Goal: Task Accomplishment & Management: Complete application form

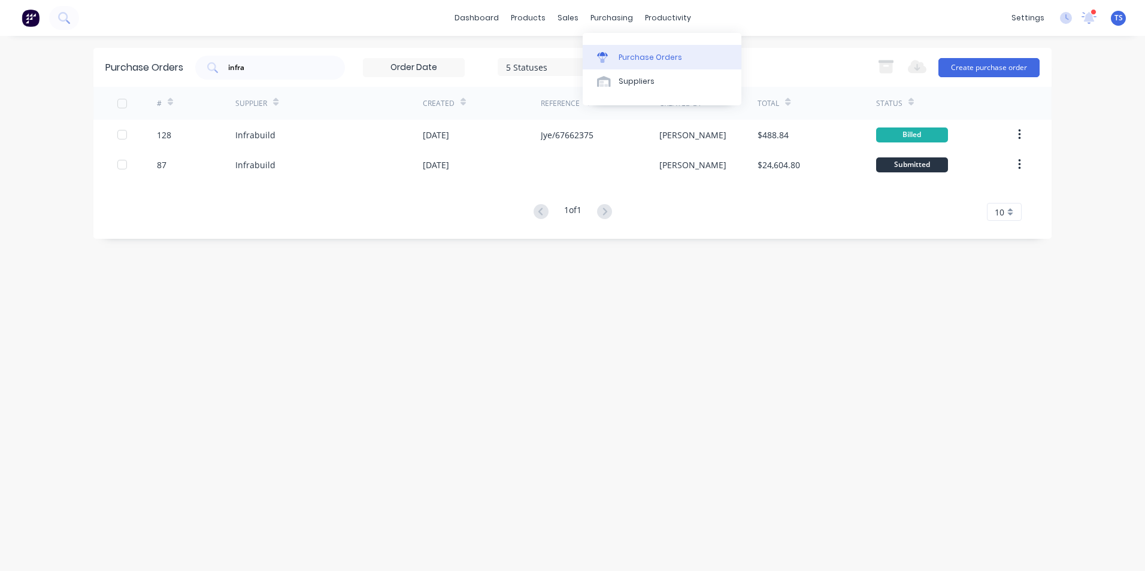
click at [634, 56] on div "Purchase Orders" at bounding box center [650, 57] width 63 height 11
click at [975, 68] on button "Create purchase order" at bounding box center [989, 67] width 101 height 19
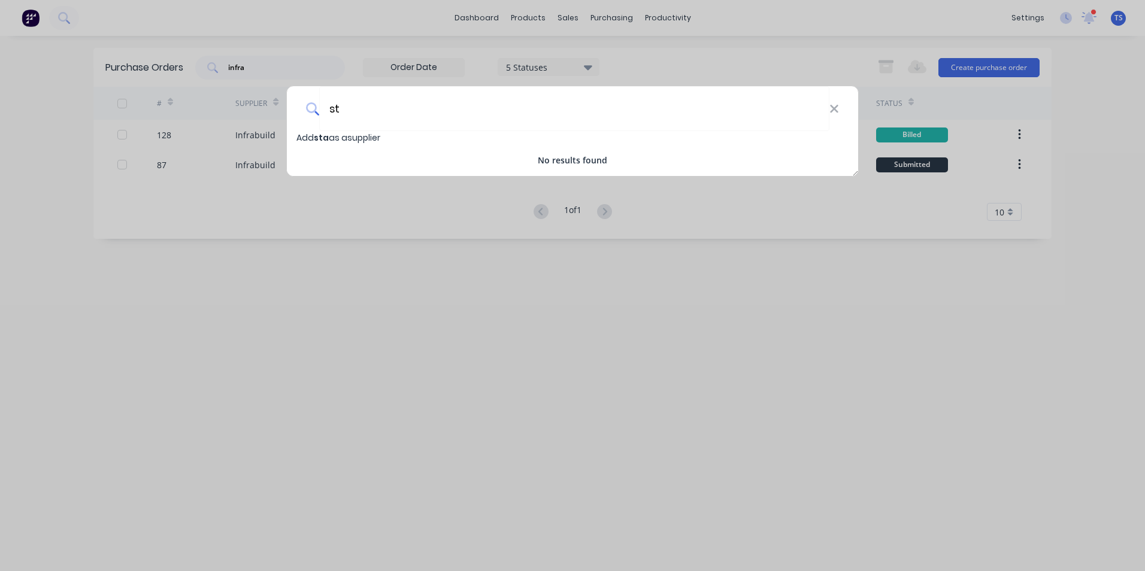
type input "s"
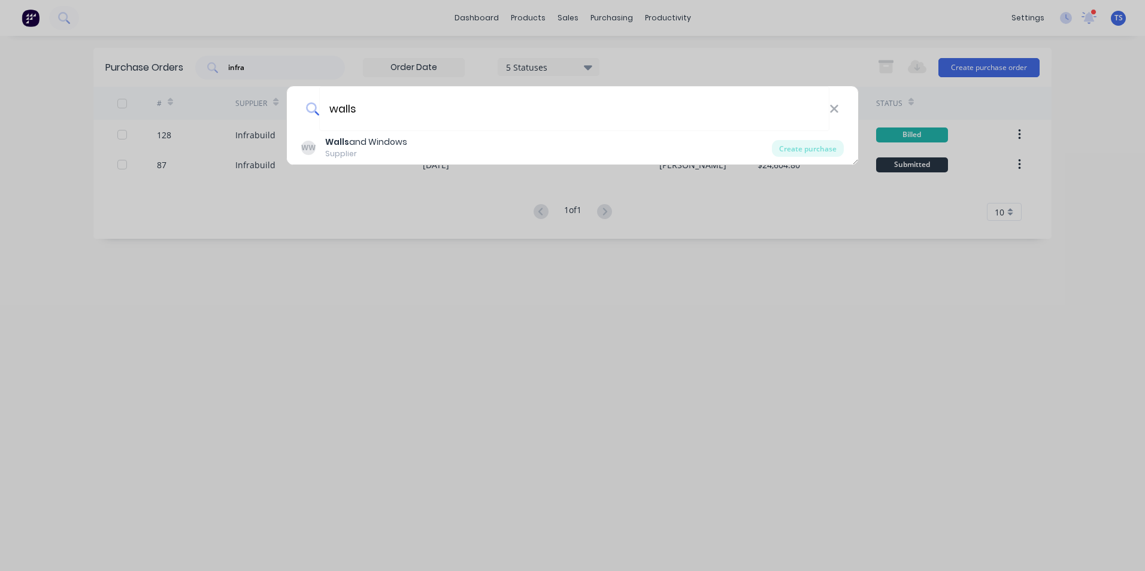
type input "walls and windows"
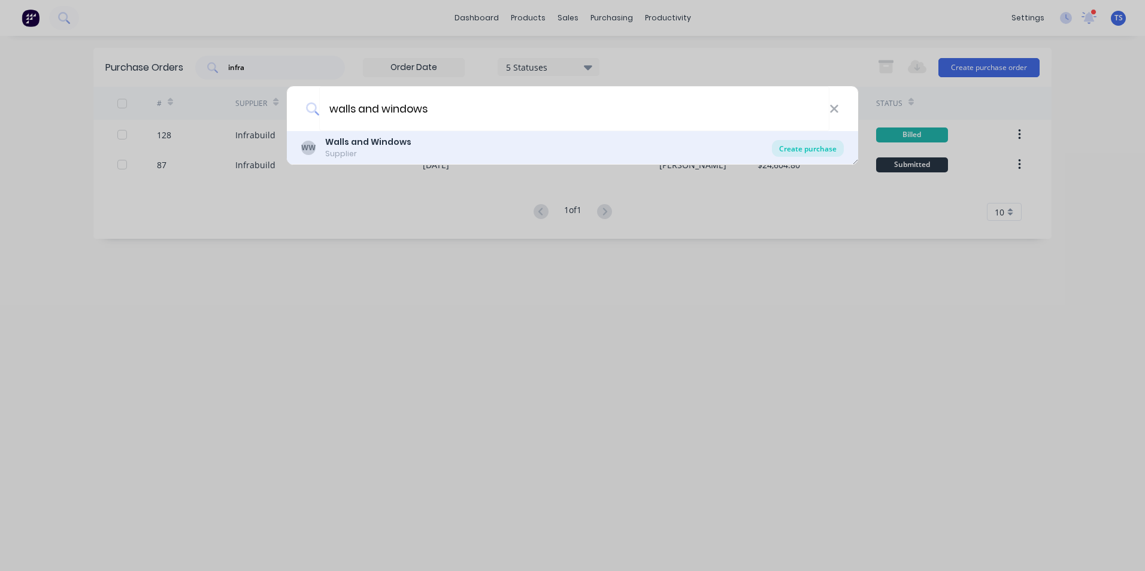
click at [818, 148] on div "Create purchase" at bounding box center [808, 148] width 72 height 17
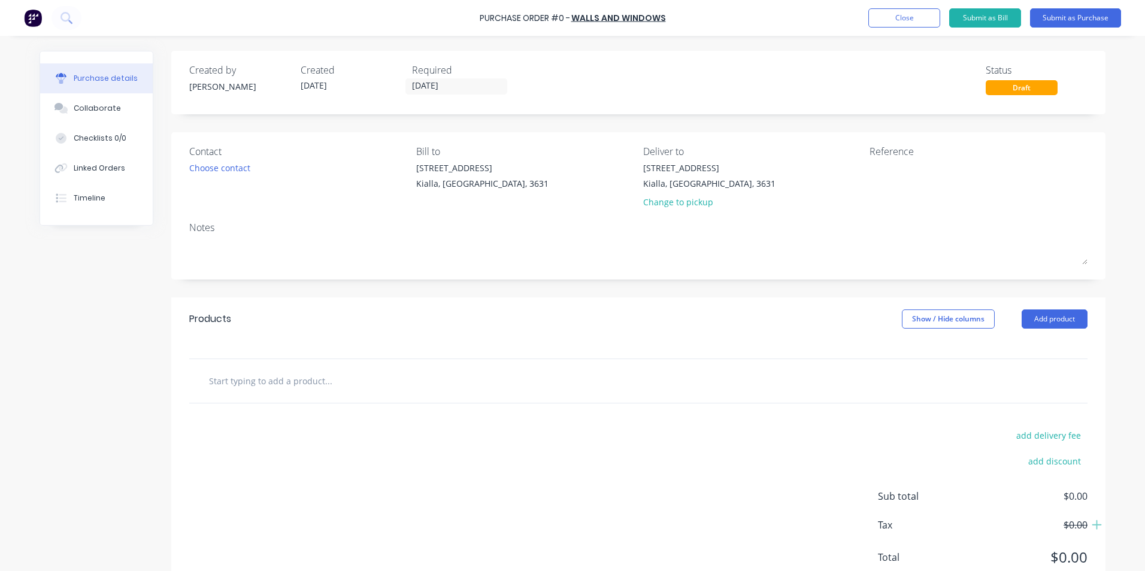
click at [223, 383] on input "text" at bounding box center [328, 381] width 240 height 24
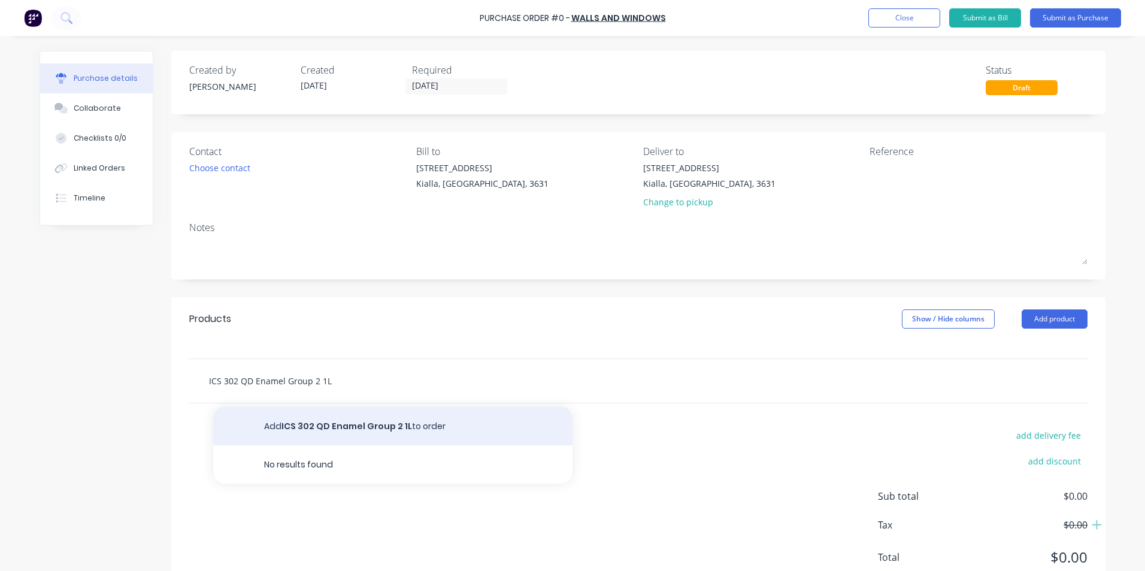
type input "ICS 302 QD Enamel Group 2 1L"
click at [374, 427] on button "Add ICS 302 QD Enamel Group 2 1L to order" at bounding box center [392, 426] width 359 height 38
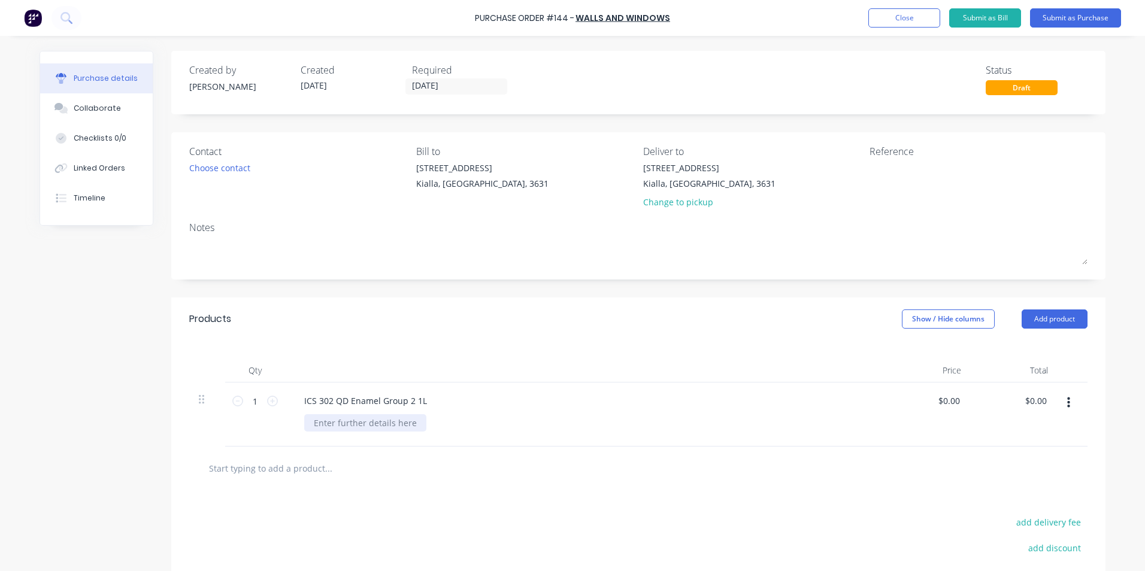
click at [329, 426] on div at bounding box center [365, 423] width 122 height 17
click at [957, 403] on input "0.0000" at bounding box center [946, 400] width 32 height 17
drag, startPoint x: 959, startPoint y: 400, endPoint x: 902, endPoint y: 407, distance: 57.3
click at [902, 407] on div "$0.00 $0.00" at bounding box center [927, 415] width 87 height 64
click at [956, 403] on input "0" at bounding box center [954, 400] width 17 height 17
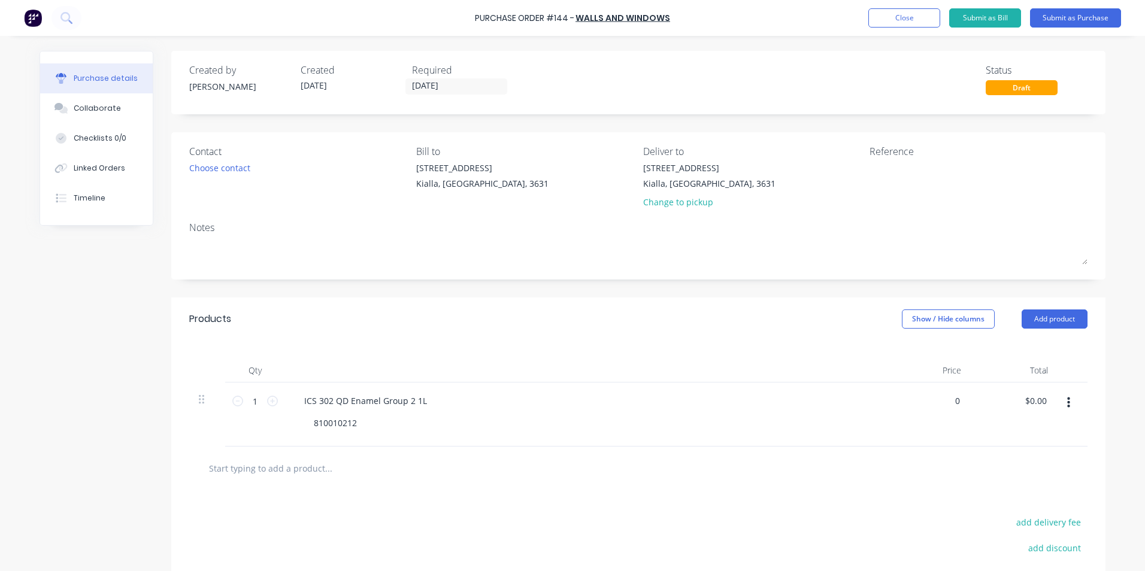
drag, startPoint x: 957, startPoint y: 400, endPoint x: 927, endPoint y: 402, distance: 30.0
click at [927, 402] on div "0 0" at bounding box center [927, 415] width 87 height 64
type input "$34.05"
click at [267, 400] on icon at bounding box center [272, 401] width 11 height 11
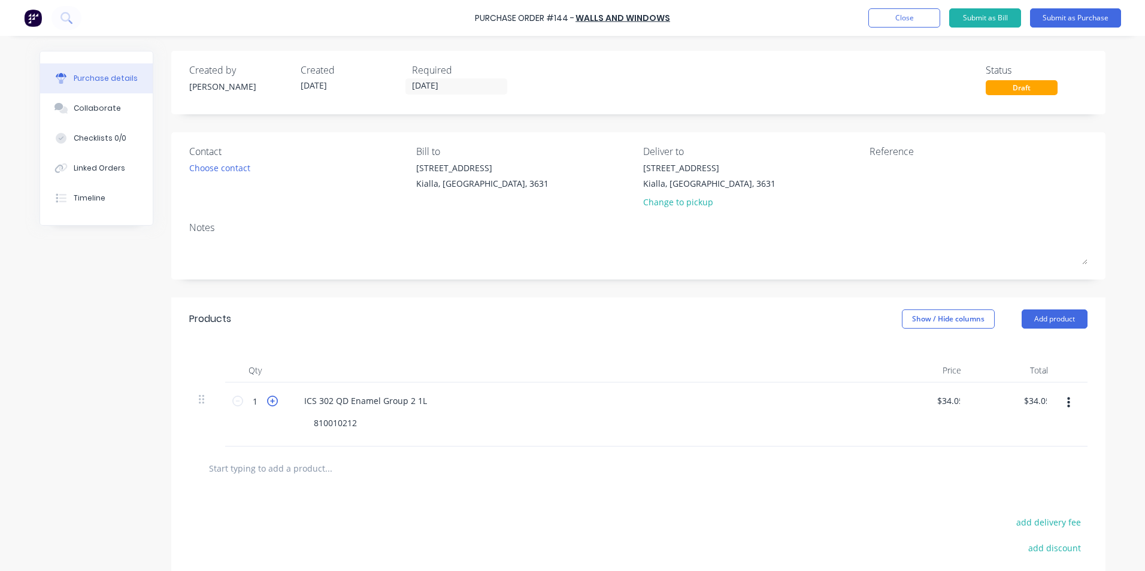
type input "2"
type input "$68.10"
click at [276, 476] on input "text" at bounding box center [328, 468] width 240 height 24
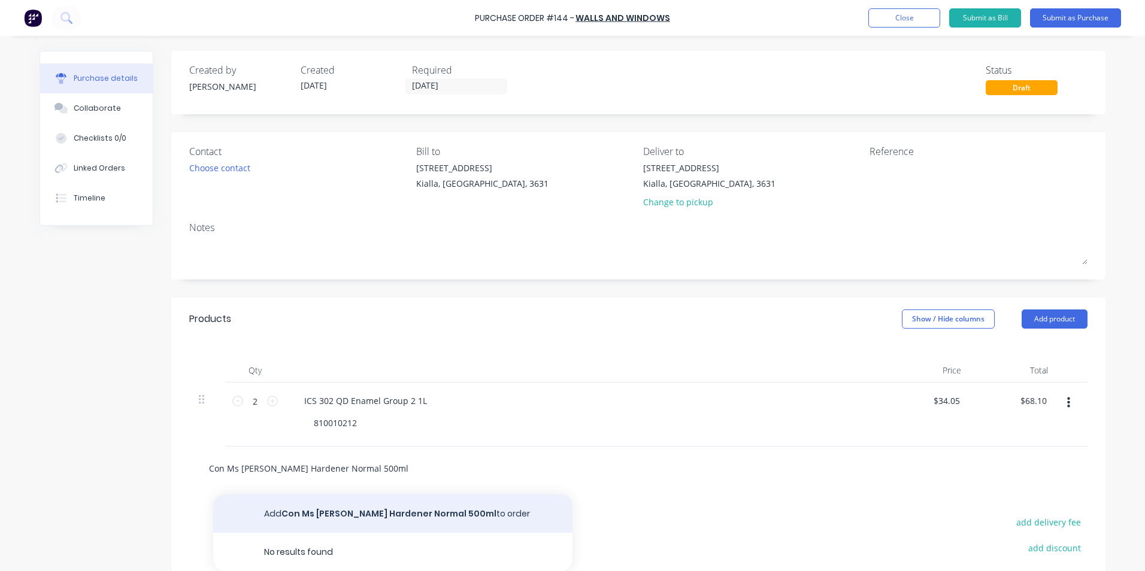
type input "Con Ms [PERSON_NAME] Hardener Normal 500ml"
click at [397, 509] on button "Add Con Ms [PERSON_NAME] Hardener Normal 500ml to order" at bounding box center [392, 514] width 359 height 38
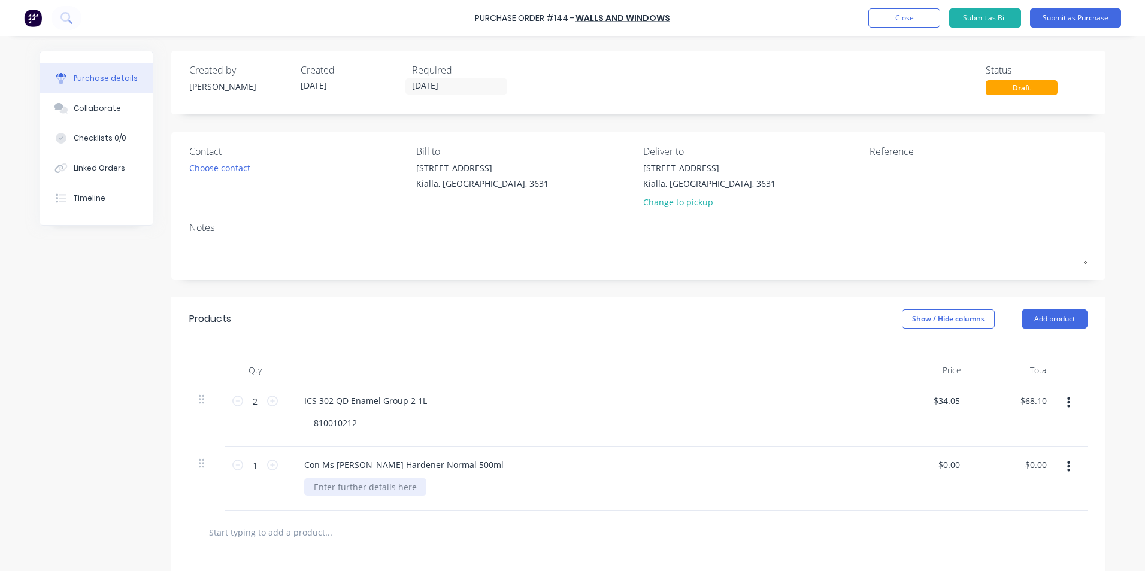
click at [334, 487] on div at bounding box center [365, 487] width 122 height 17
click at [884, 466] on div "$0.00 $0.00" at bounding box center [927, 479] width 87 height 64
click at [959, 464] on div "$0.00 $0.00" at bounding box center [951, 464] width 32 height 17
drag, startPoint x: 960, startPoint y: 464, endPoint x: 931, endPoint y: 467, distance: 28.9
click at [935, 467] on div "$0.00 $0.00" at bounding box center [951, 464] width 32 height 17
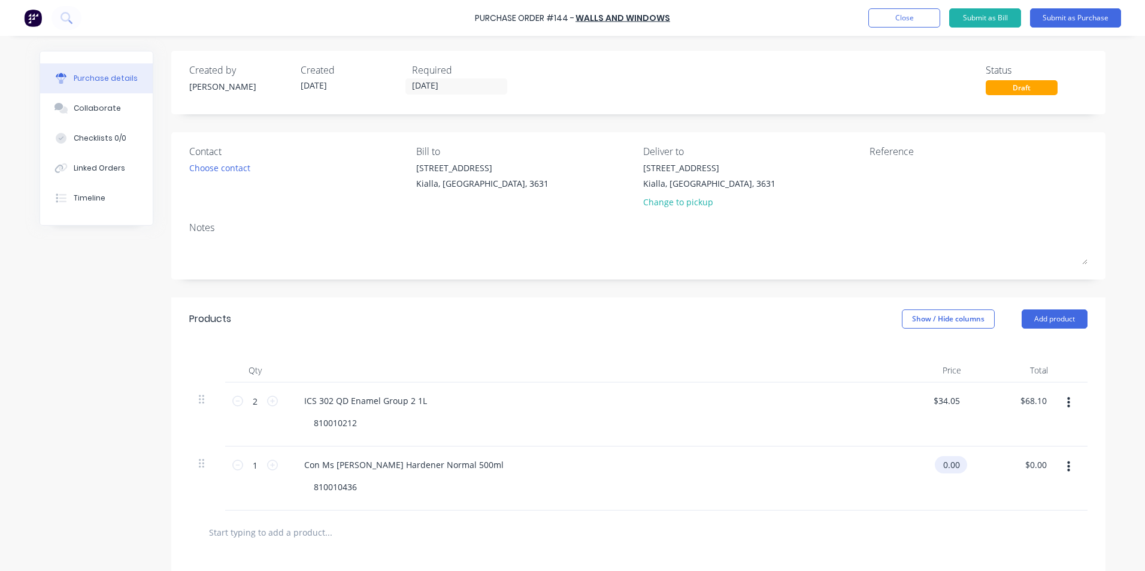
click at [958, 465] on input "0.00" at bounding box center [949, 464] width 28 height 17
type input "0"
type input "$35.40"
click at [1018, 485] on div "$35.40 $0.00" at bounding box center [1014, 479] width 87 height 64
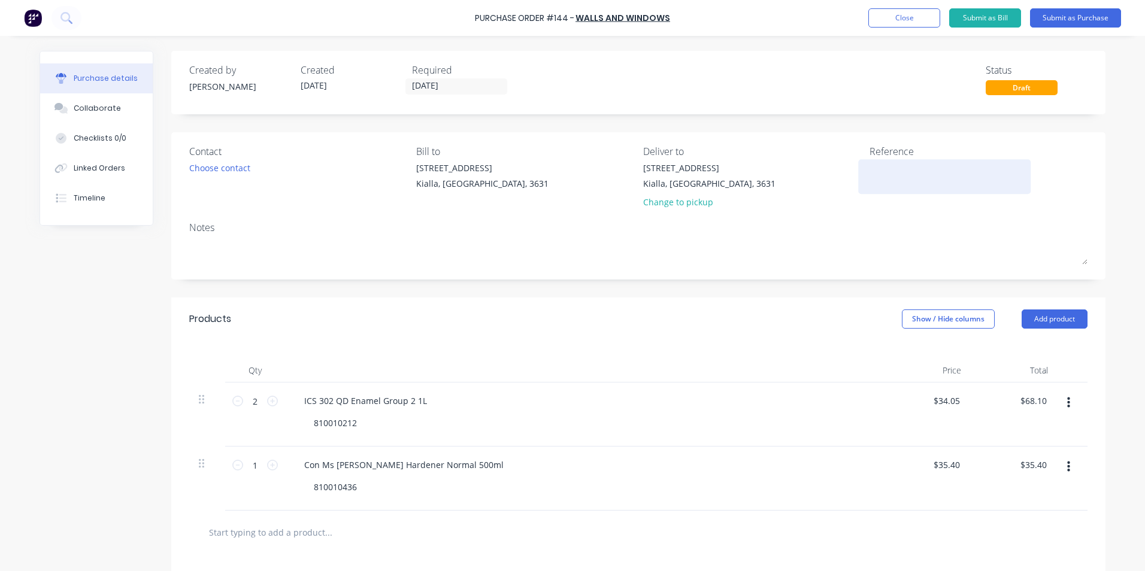
click at [870, 165] on textarea at bounding box center [945, 175] width 150 height 27
type textarea "[PERSON_NAME]"
type textarea "x"
type textarea "[PERSON_NAME]"
click at [1069, 13] on button "Submit as Purchase" at bounding box center [1075, 17] width 91 height 19
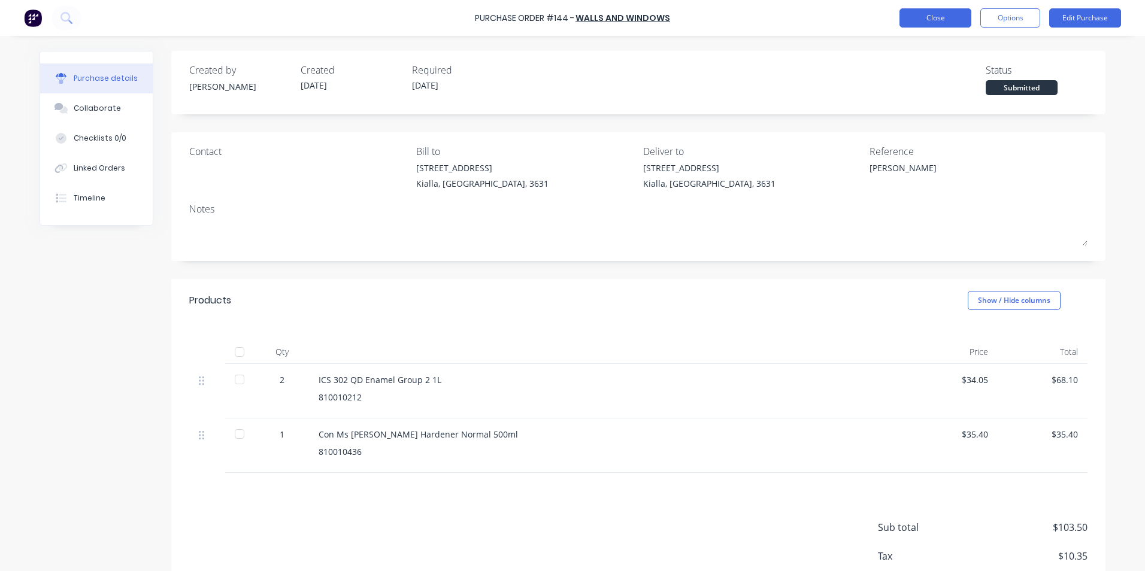
click at [936, 16] on button "Close" at bounding box center [936, 17] width 72 height 19
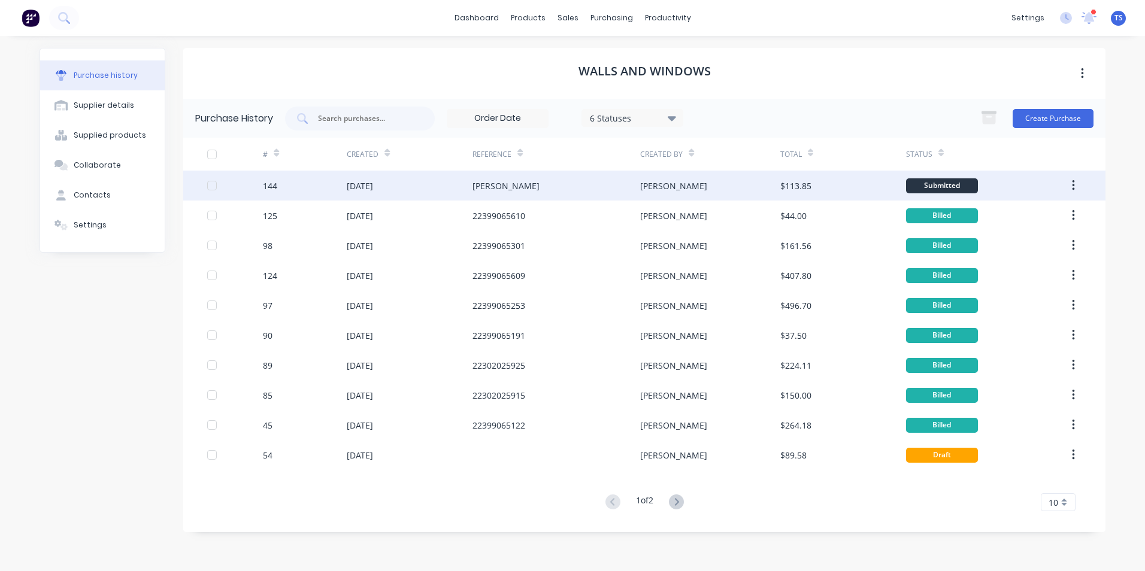
click at [366, 190] on div "[DATE]" at bounding box center [360, 186] width 26 height 13
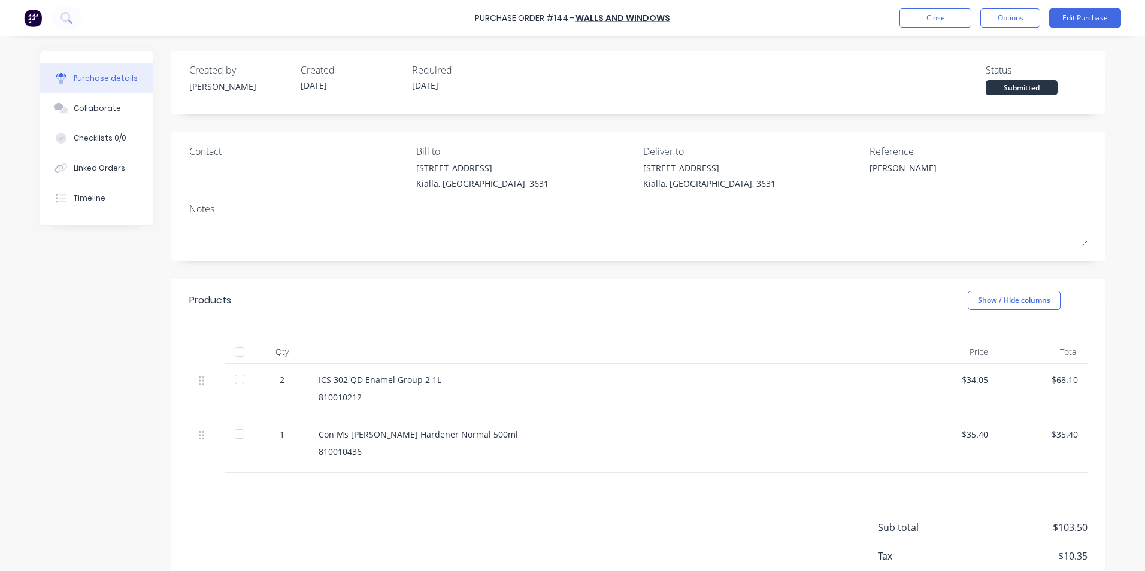
click at [235, 350] on div at bounding box center [240, 352] width 24 height 24
click at [928, 16] on button "Close" at bounding box center [936, 17] width 72 height 19
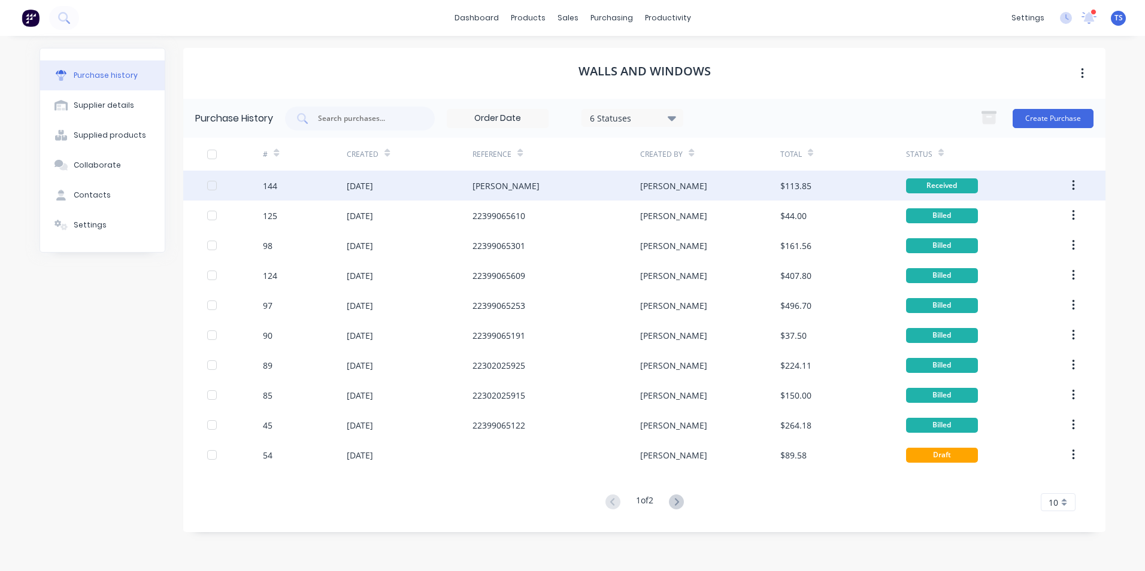
click at [373, 184] on div "[DATE]" at bounding box center [360, 186] width 26 height 13
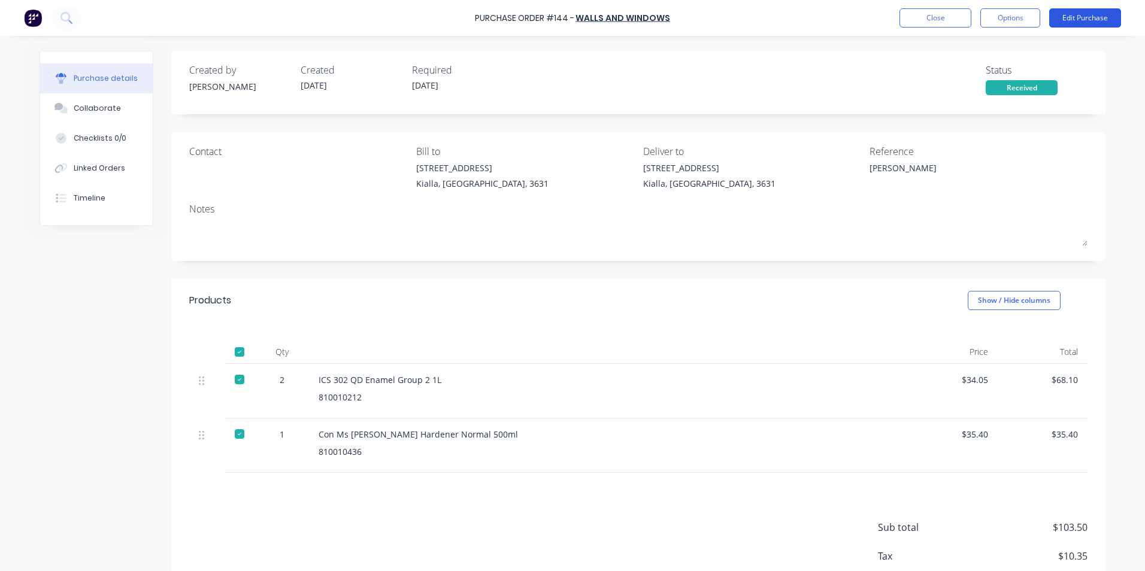
click at [1087, 18] on button "Edit Purchase" at bounding box center [1085, 17] width 72 height 19
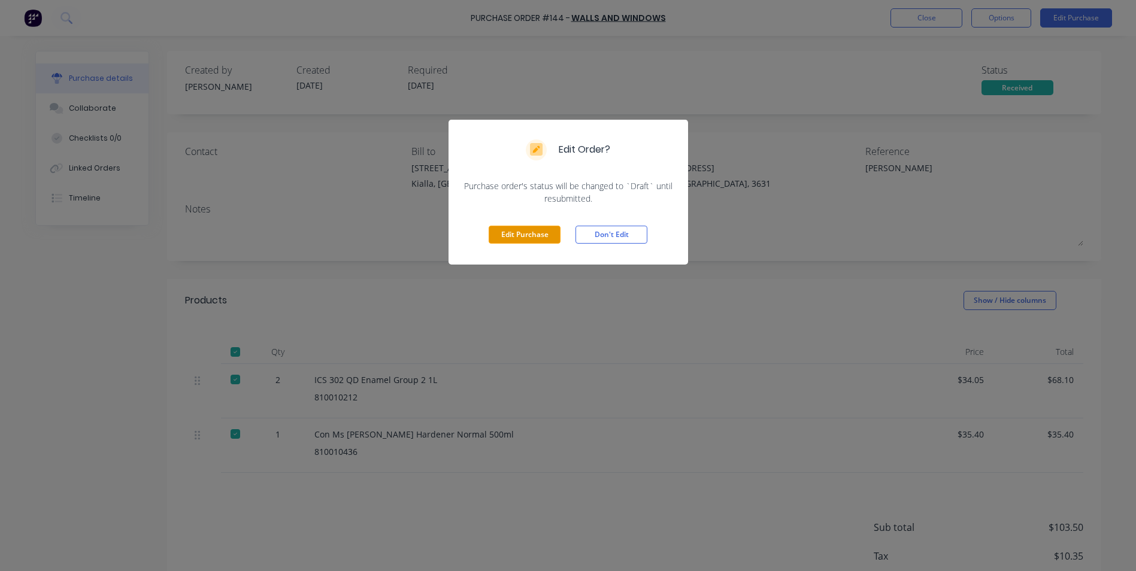
click at [540, 234] on button "Edit Purchase" at bounding box center [525, 235] width 72 height 18
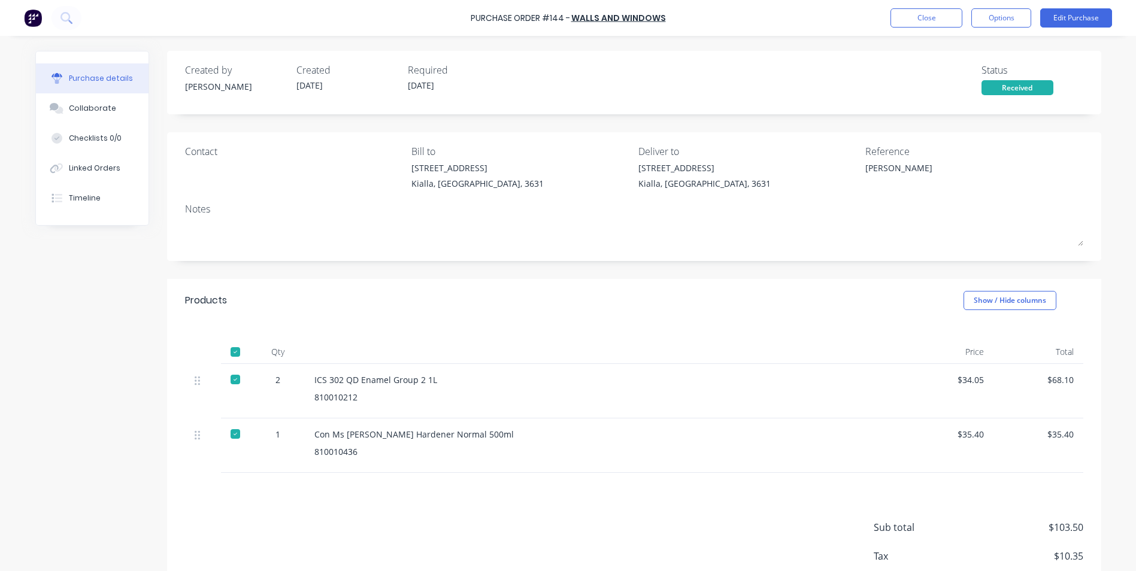
type textarea "x"
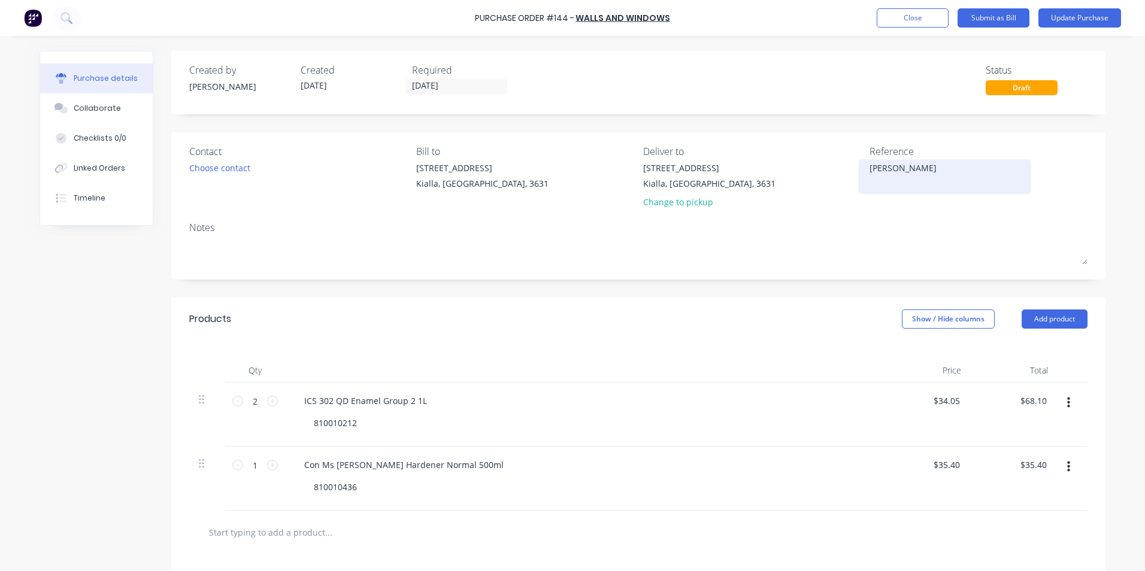
click at [896, 167] on textarea "[PERSON_NAME]" at bounding box center [945, 175] width 150 height 27
type textarea "[PERSON_NAME] INV 22399065850"
type textarea "x"
type textarea "[PERSON_NAME] INV 22399065850"
drag, startPoint x: 444, startPoint y: 83, endPoint x: 406, endPoint y: 85, distance: 37.8
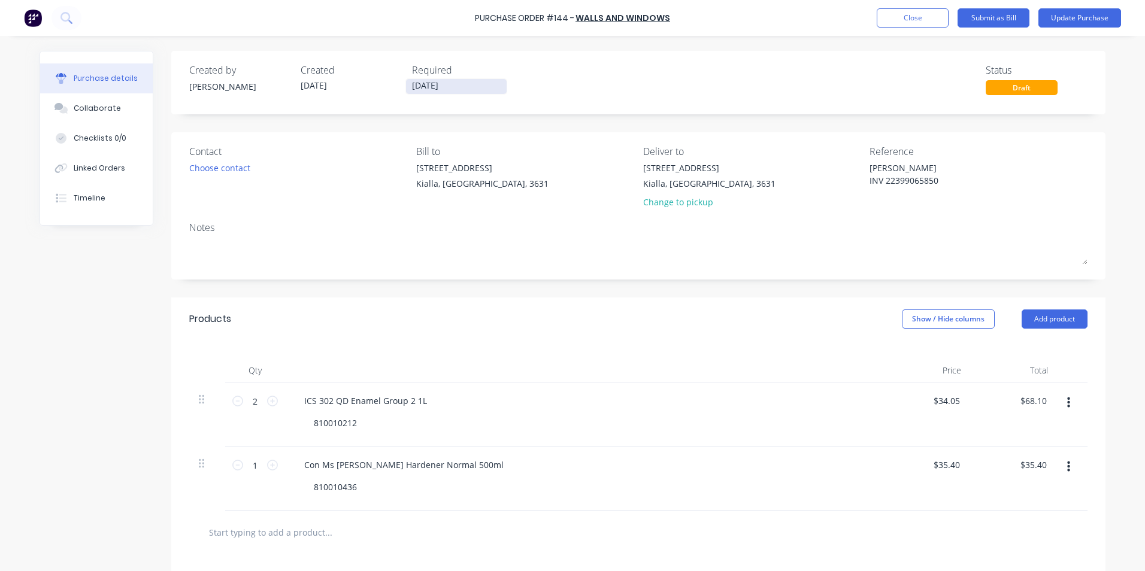
click at [406, 85] on input "[DATE]" at bounding box center [456, 86] width 101 height 15
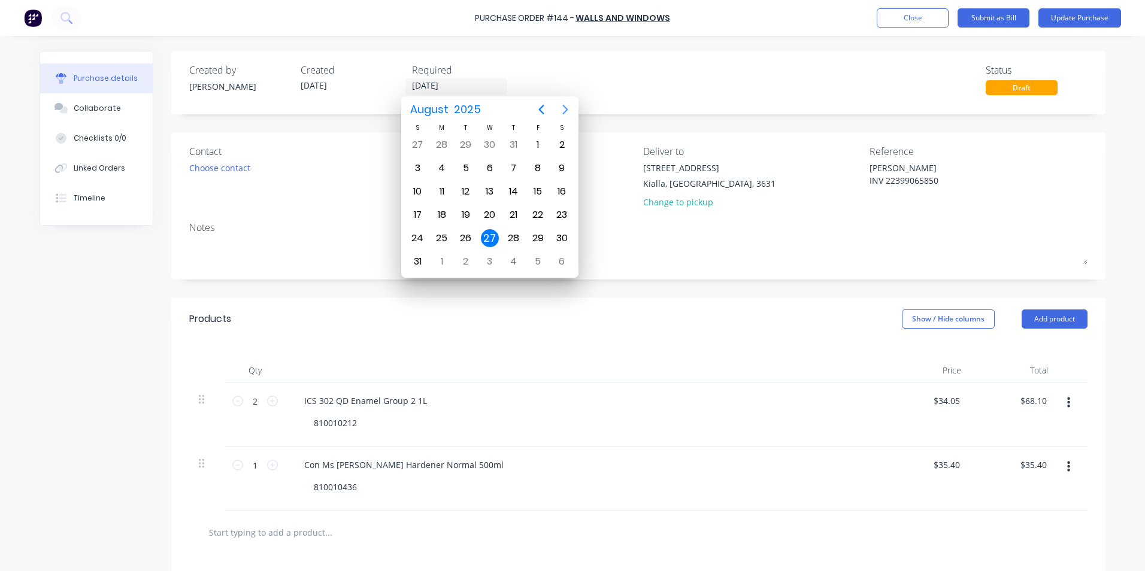
click at [563, 108] on icon "Next page" at bounding box center [565, 109] width 14 height 14
click at [467, 239] on div "30" at bounding box center [466, 238] width 18 height 18
type textarea "x"
type input "[DATE]"
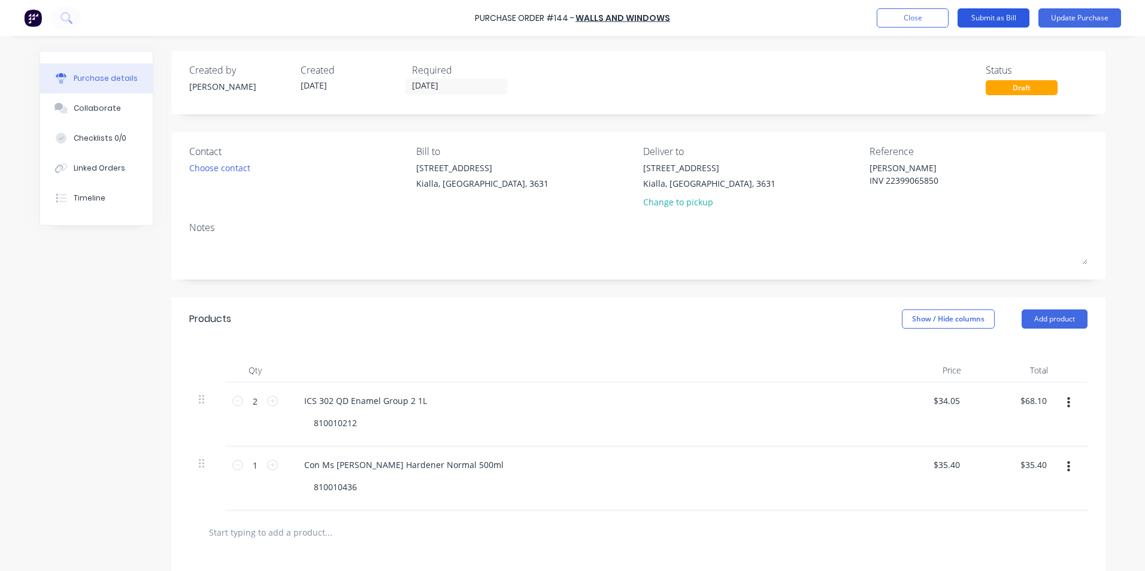
click at [1017, 16] on button "Submit as Bill" at bounding box center [994, 17] width 72 height 19
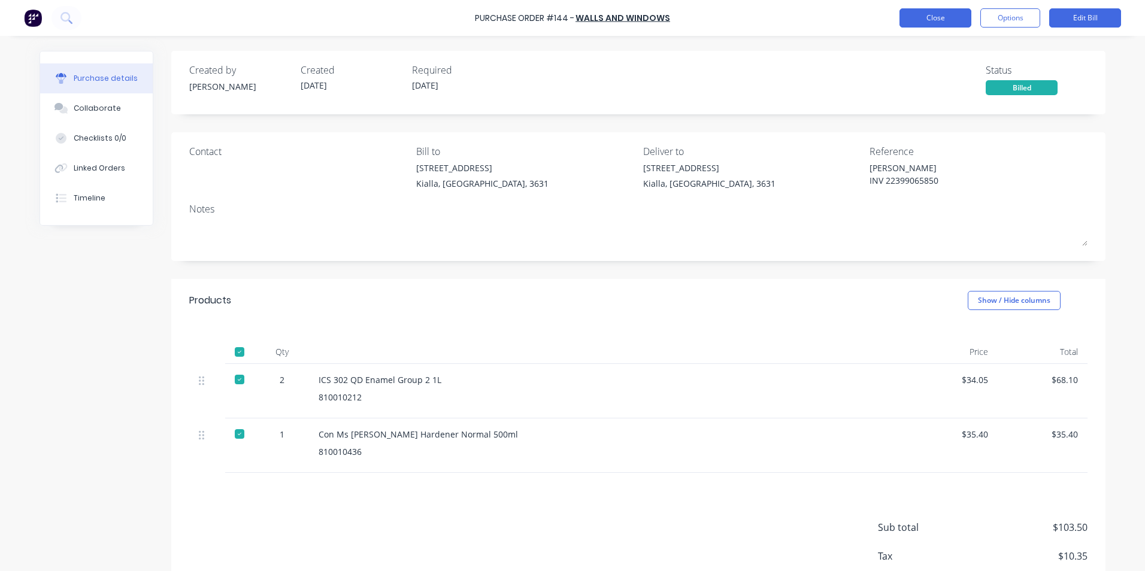
click at [922, 19] on button "Close" at bounding box center [936, 17] width 72 height 19
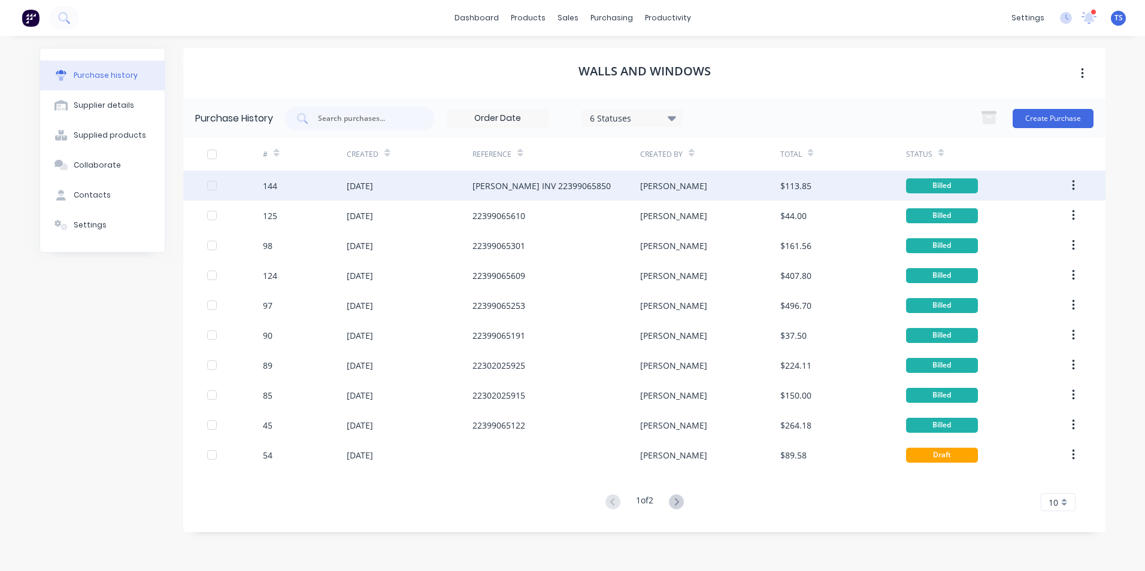
click at [373, 190] on div "[DATE]" at bounding box center [360, 186] width 26 height 13
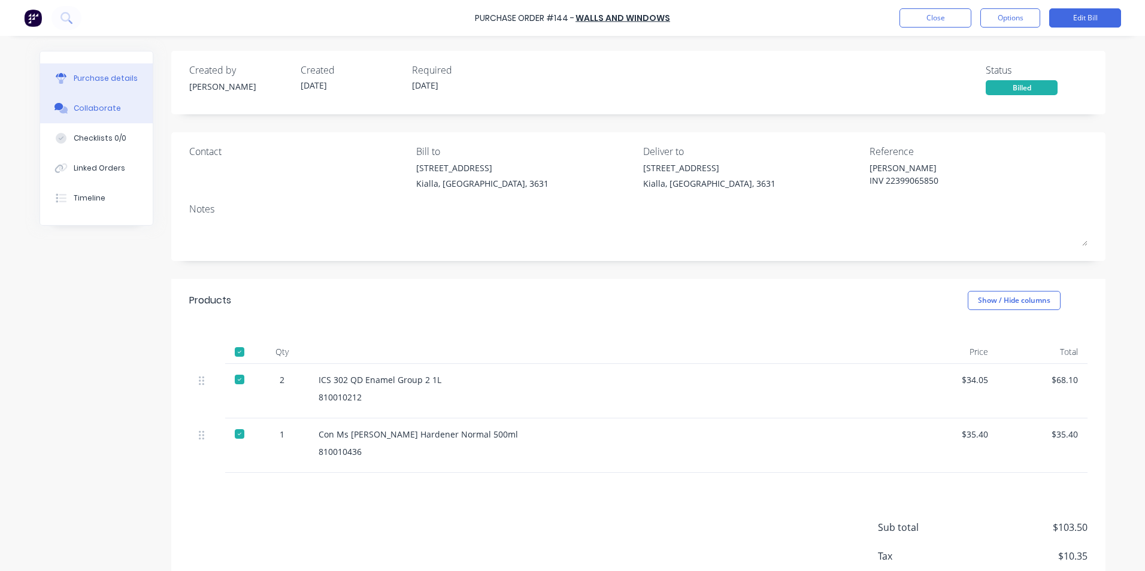
click at [99, 110] on div "Collaborate" at bounding box center [97, 108] width 47 height 11
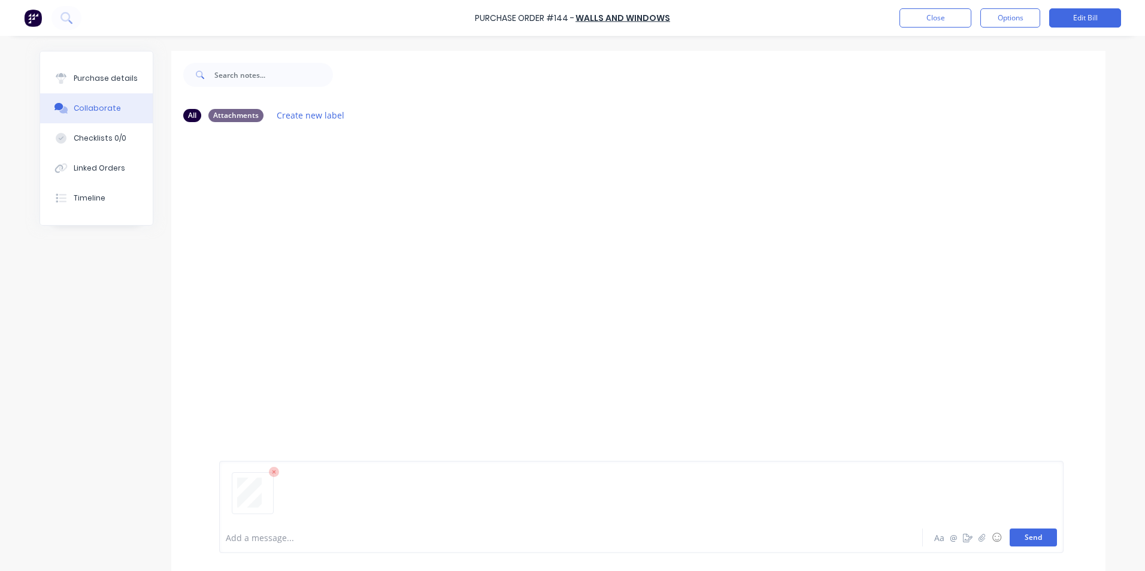
click at [1027, 542] on button "Send" at bounding box center [1033, 538] width 47 height 18
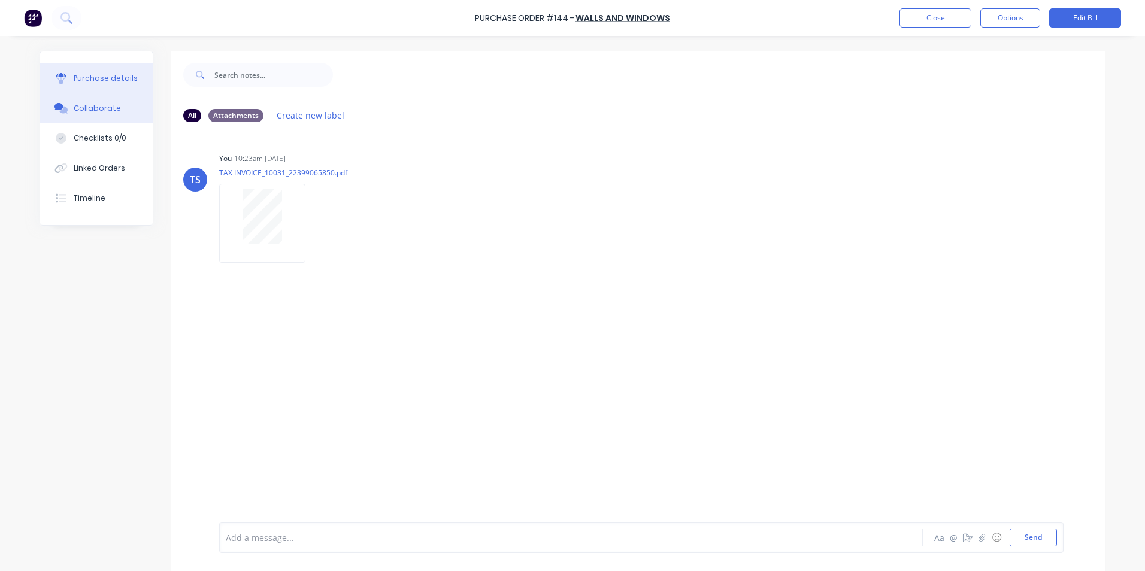
click at [90, 78] on div "Purchase details" at bounding box center [106, 78] width 64 height 11
type textarea "x"
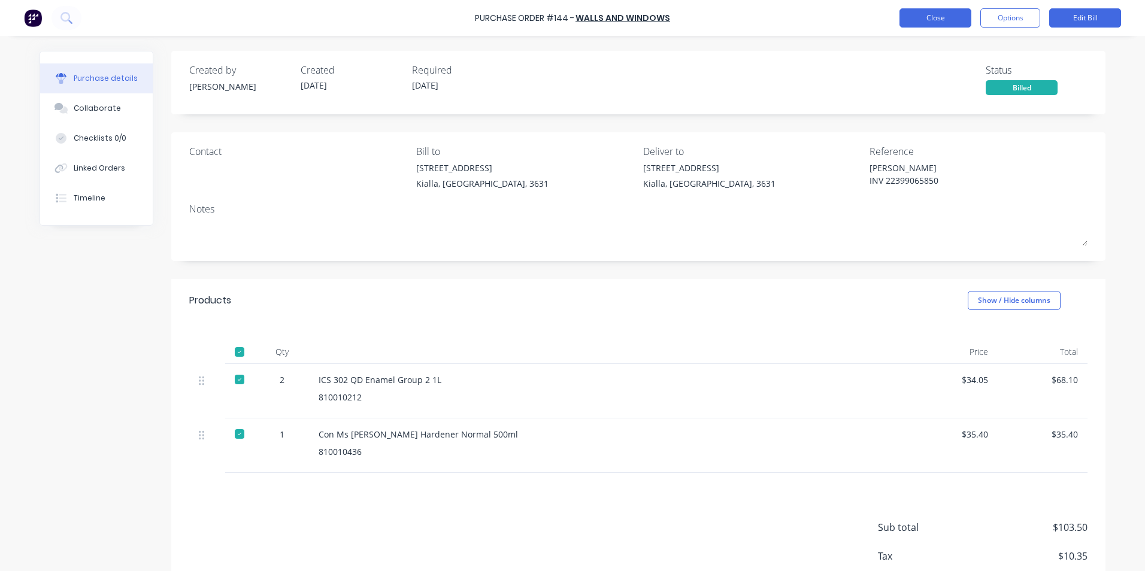
click at [936, 25] on button "Close" at bounding box center [936, 17] width 72 height 19
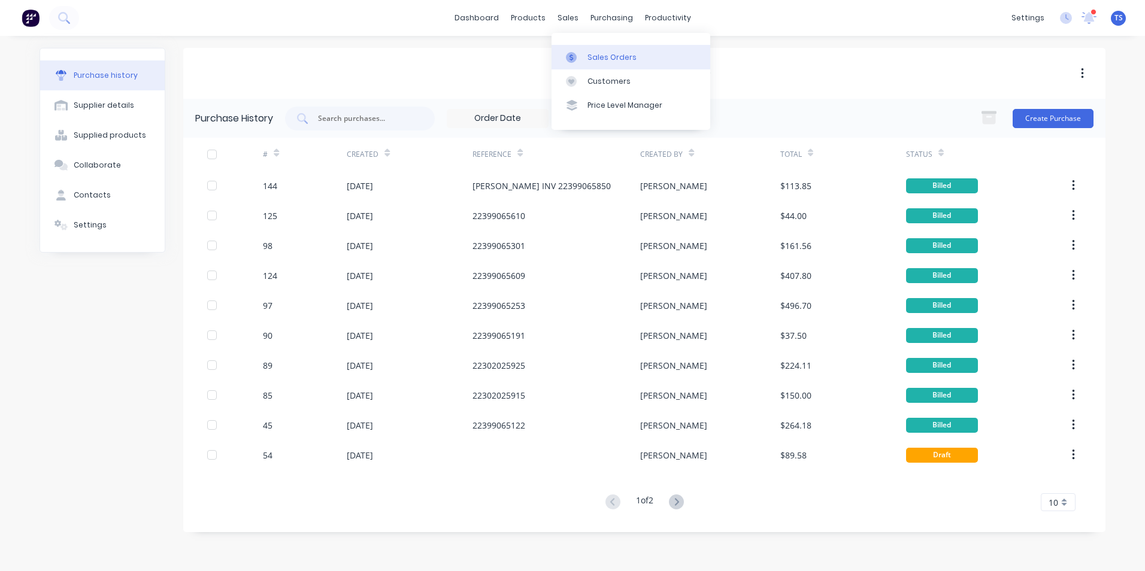
click at [594, 60] on div "Sales Orders" at bounding box center [612, 57] width 49 height 11
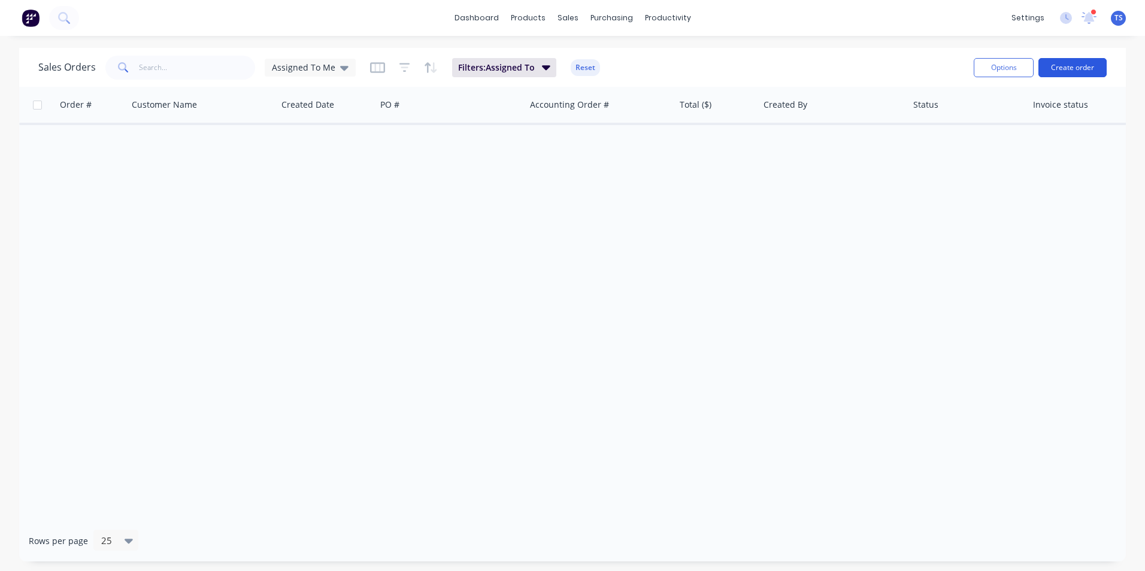
click at [1066, 69] on button "Create order" at bounding box center [1073, 67] width 68 height 19
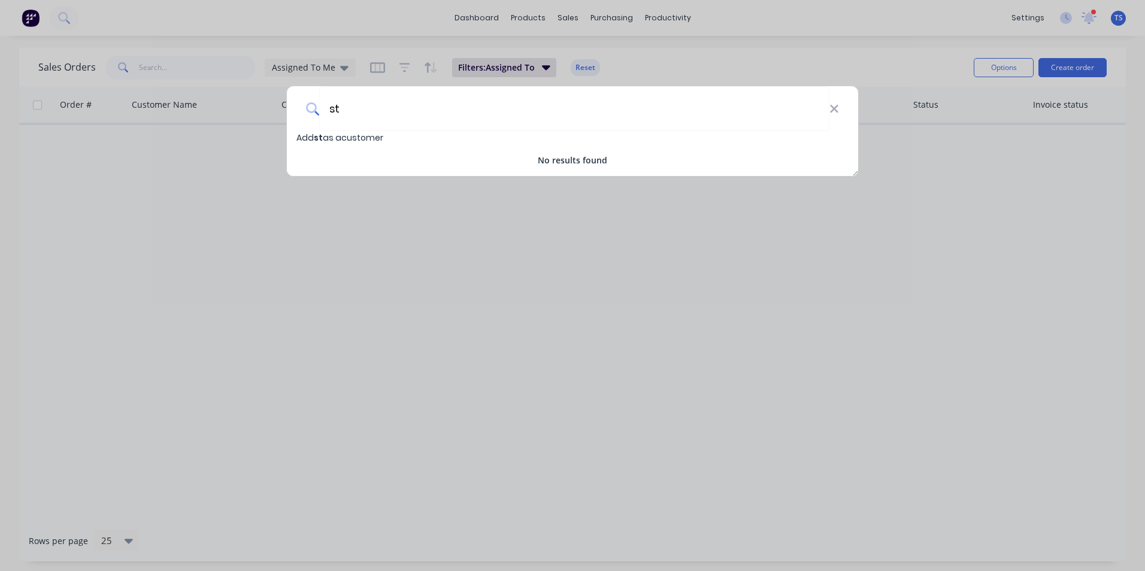
type input "s"
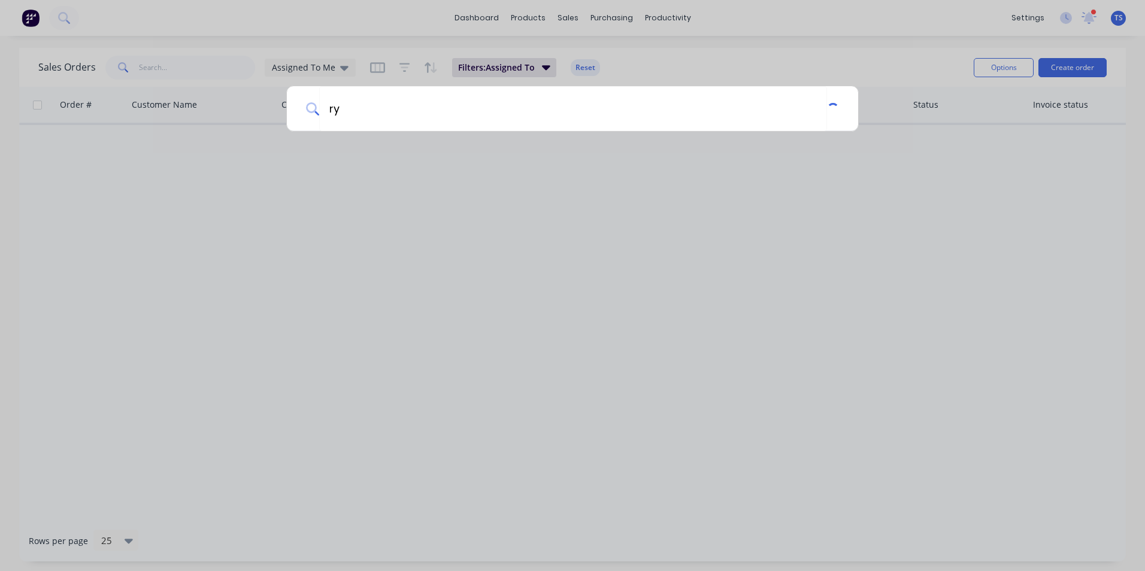
type input "r"
click at [570, 18] on div at bounding box center [572, 285] width 1145 height 571
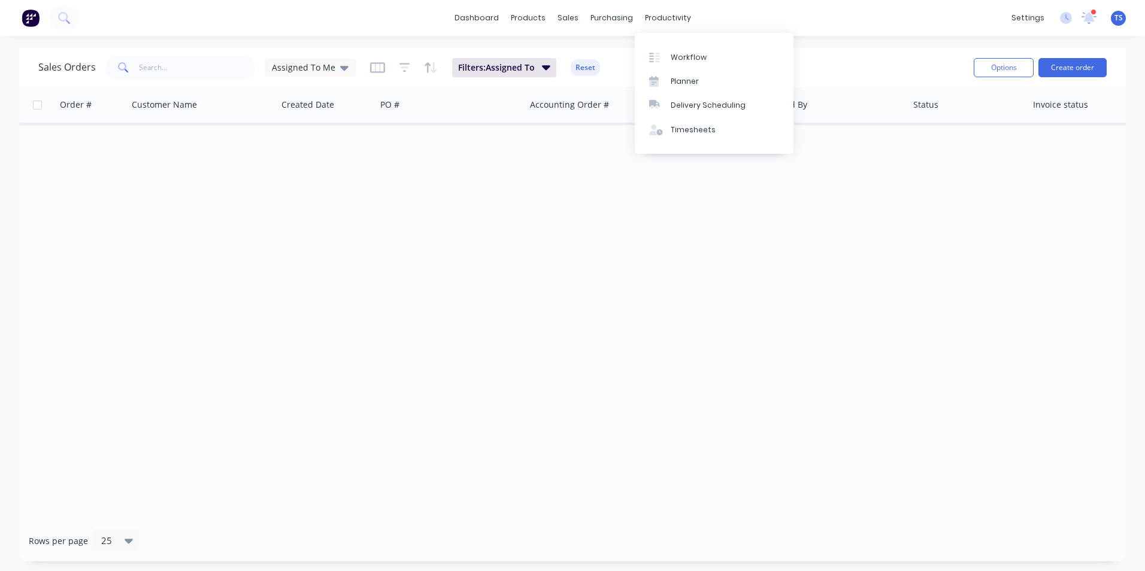
click at [767, 23] on div "dashboard products sales purchasing productivity dashboard products Product Cat…" at bounding box center [572, 18] width 1145 height 36
click at [652, 50] on link "Purchase Orders" at bounding box center [662, 57] width 159 height 24
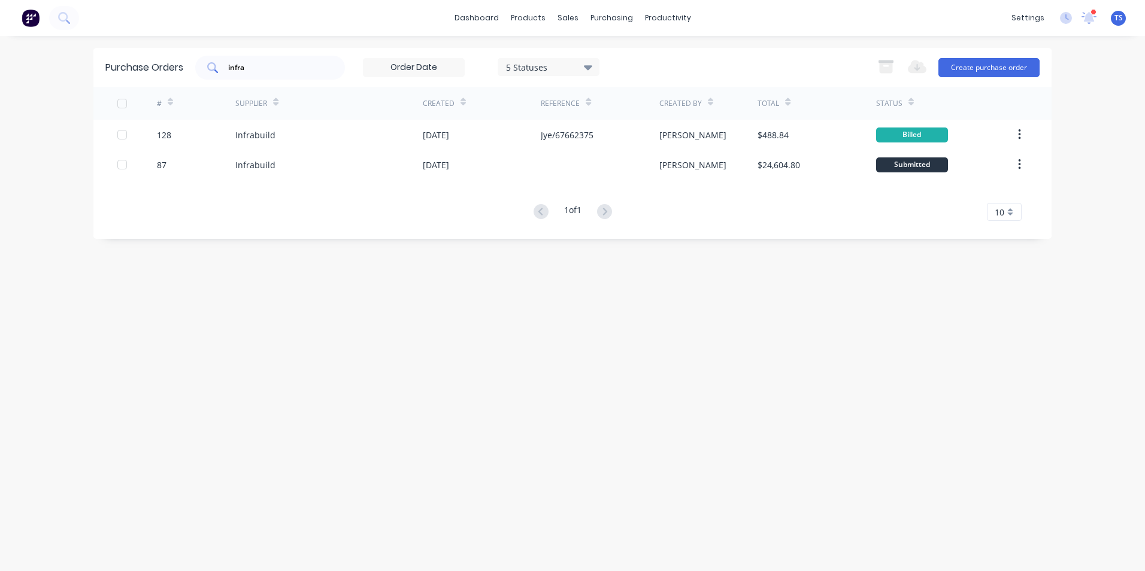
click at [253, 68] on input "infra" at bounding box center [276, 68] width 99 height 12
type input "i"
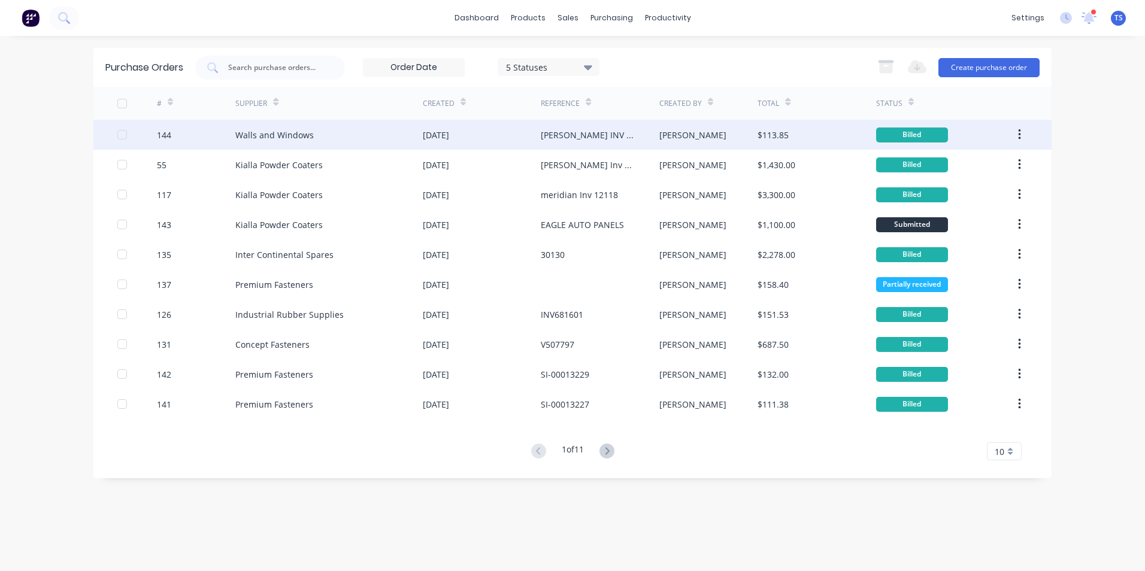
click at [279, 136] on div "Walls and Windows" at bounding box center [274, 135] width 78 height 13
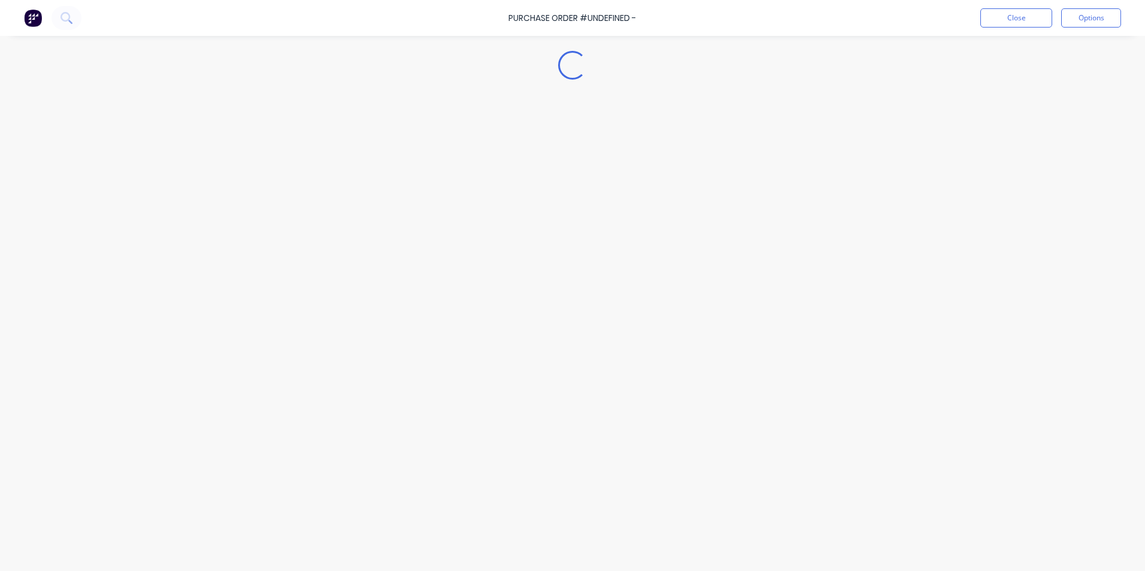
type textarea "x"
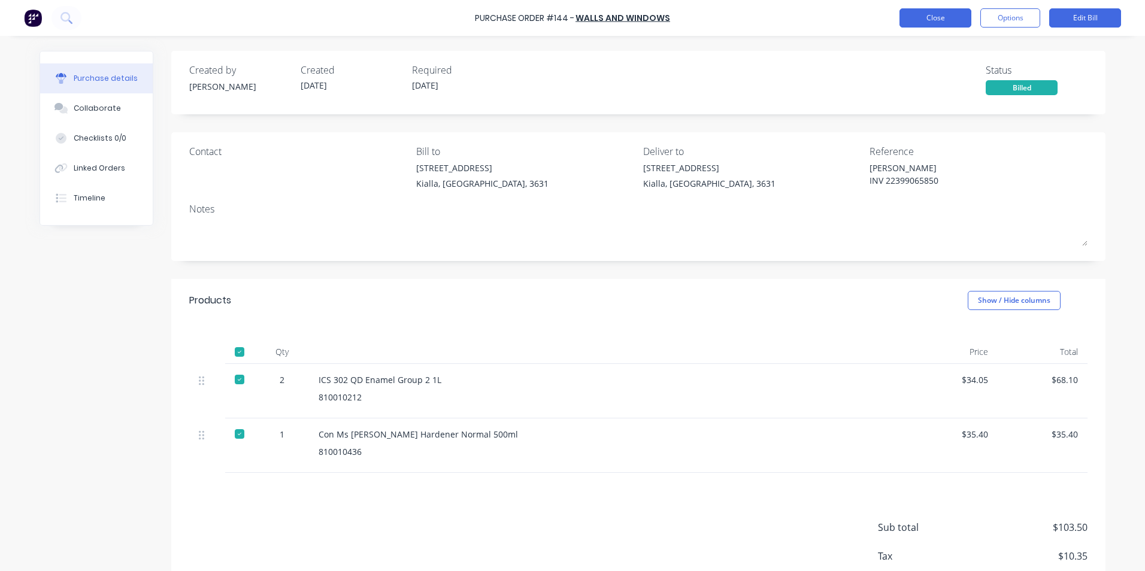
click at [934, 17] on button "Close" at bounding box center [936, 17] width 72 height 19
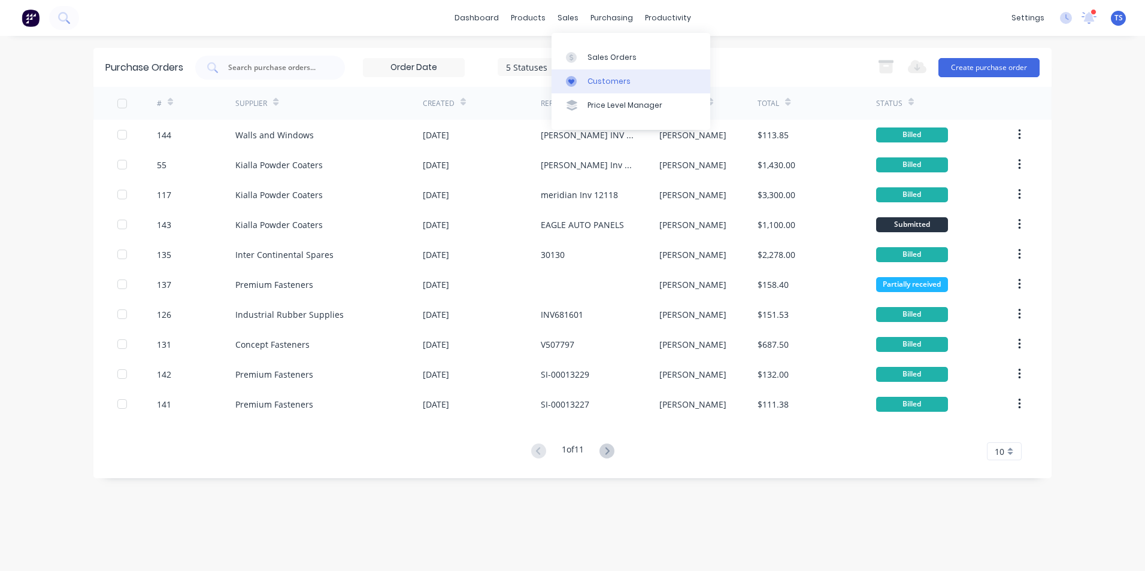
click at [604, 80] on div "Customers" at bounding box center [609, 81] width 43 height 11
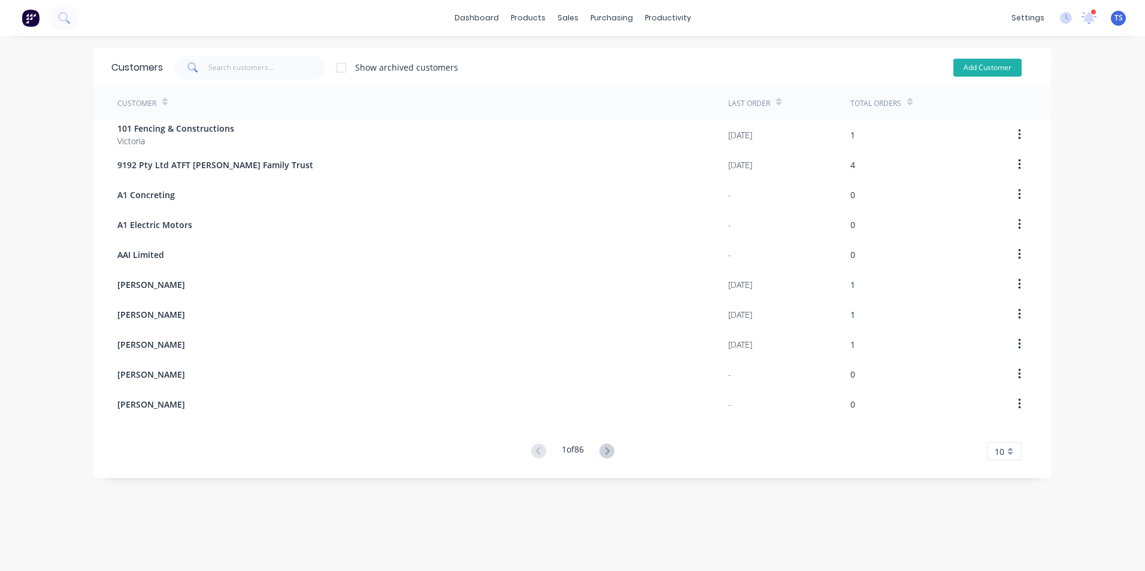
click at [980, 67] on button "Add Customer" at bounding box center [988, 68] width 68 height 18
select select "AU"
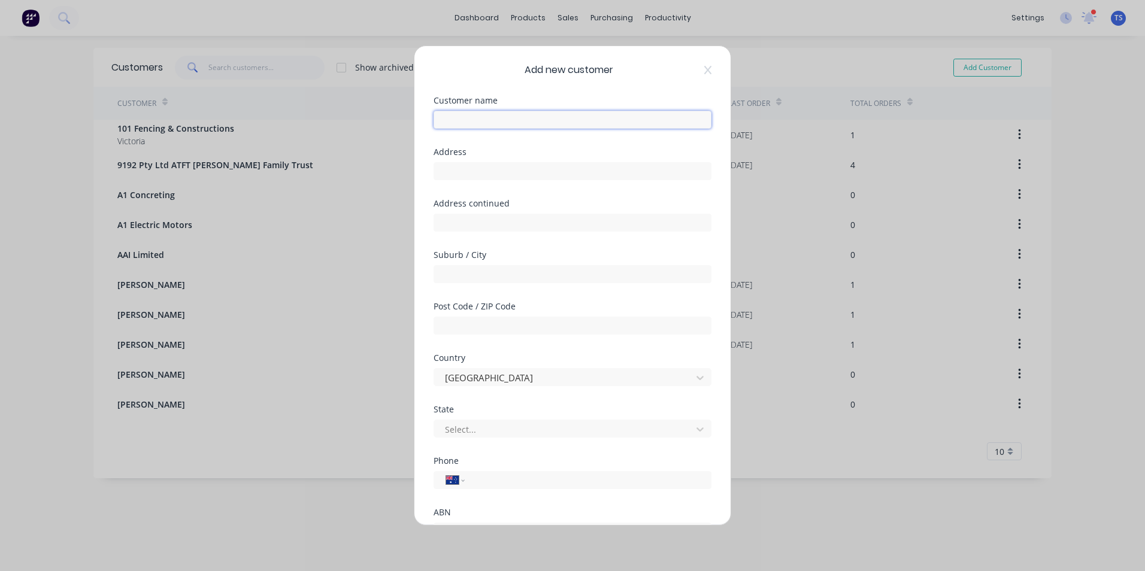
click at [455, 119] on input "text" at bounding box center [573, 120] width 278 height 18
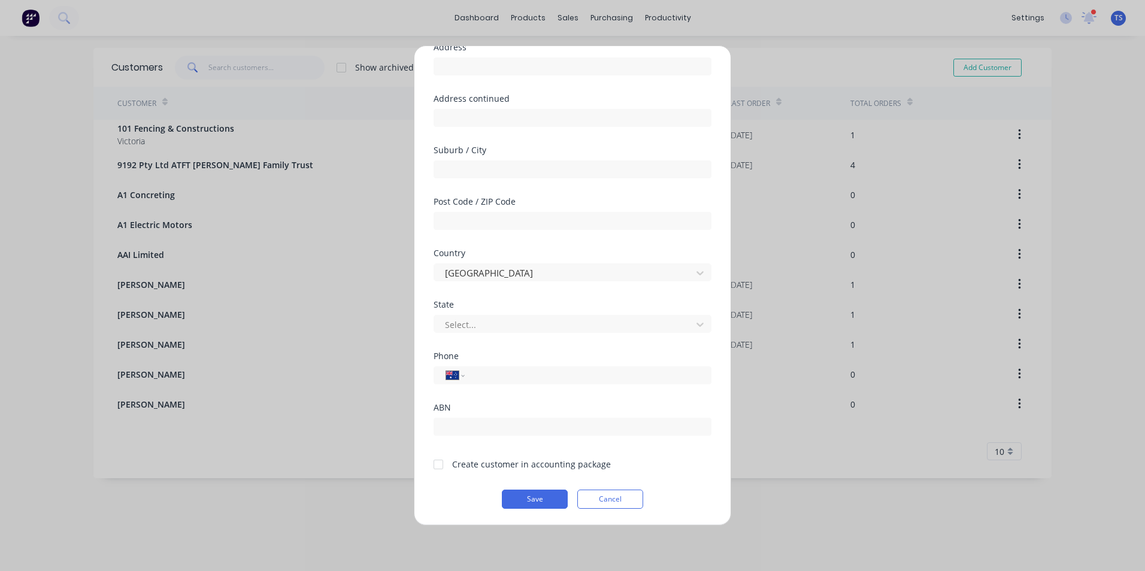
scroll to position [105, 0]
type input "[PERSON_NAME]"
click at [438, 461] on div at bounding box center [438, 464] width 24 height 24
click at [532, 501] on button "Save" at bounding box center [535, 498] width 66 height 19
click at [440, 463] on div at bounding box center [438, 464] width 24 height 24
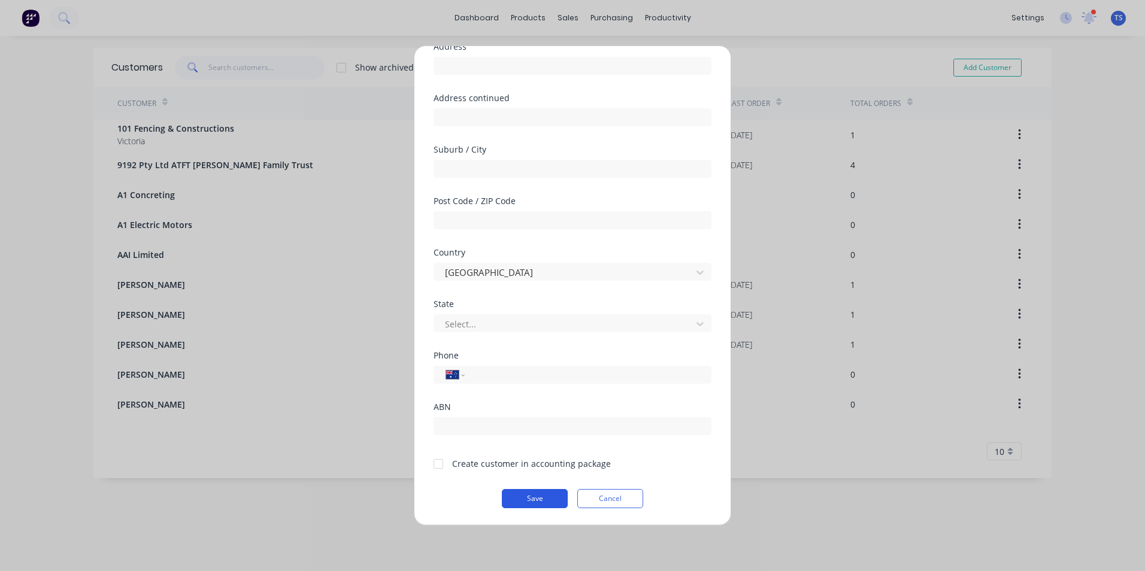
click at [533, 502] on button "Save" at bounding box center [535, 498] width 66 height 19
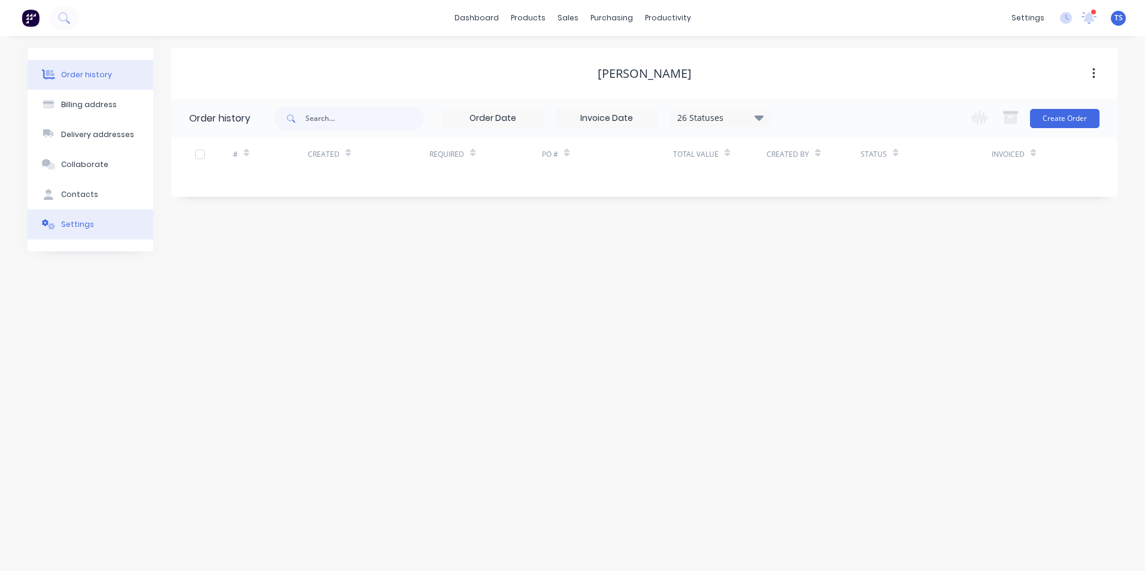
click at [87, 228] on div "Settings" at bounding box center [77, 224] width 33 height 11
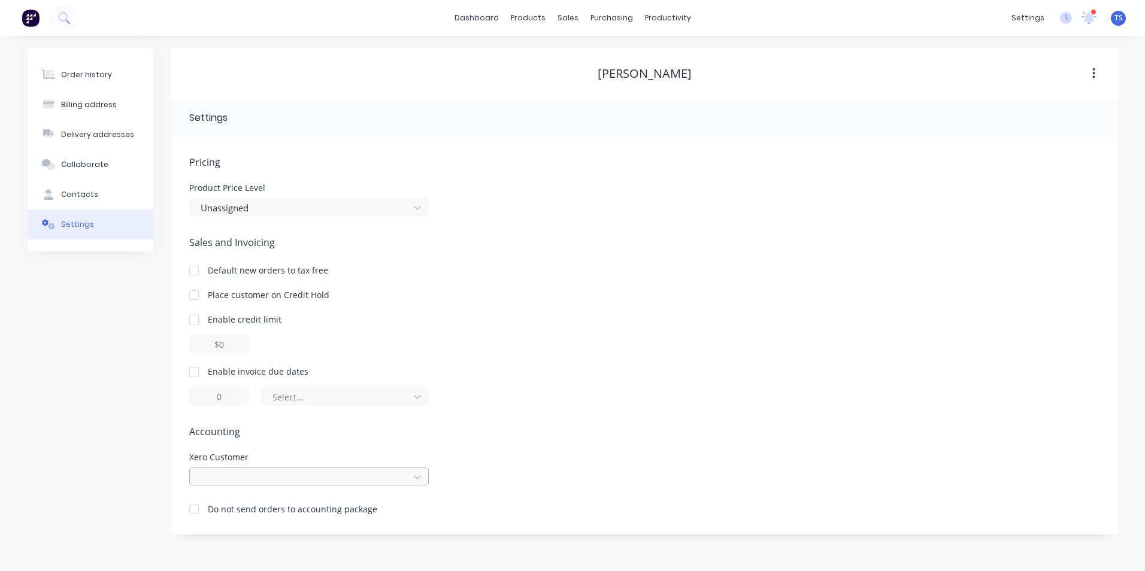
click at [225, 474] on div at bounding box center [309, 477] width 240 height 18
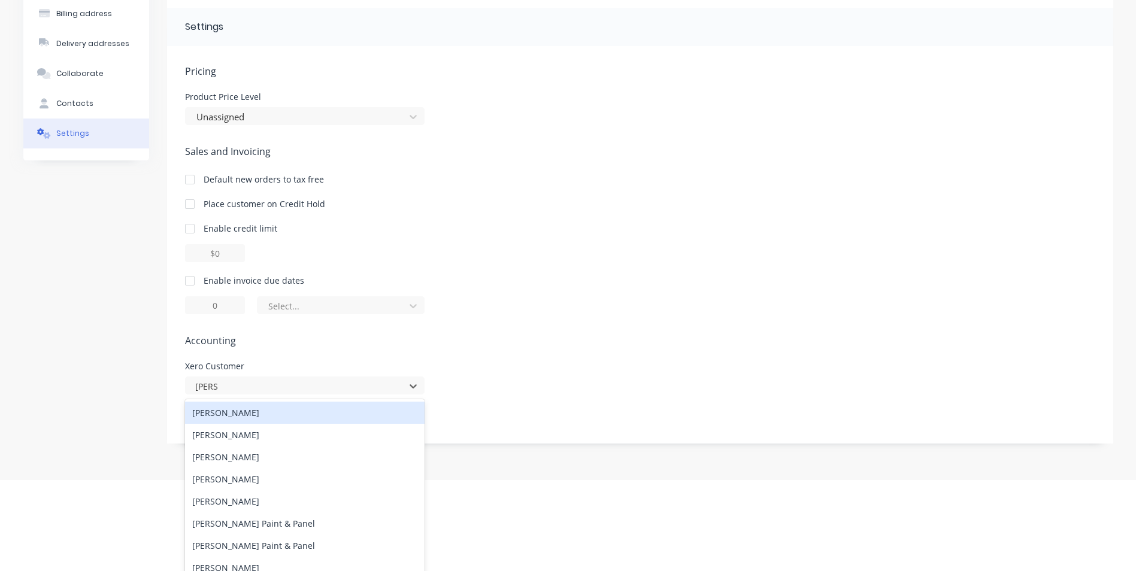
scroll to position [99, 0]
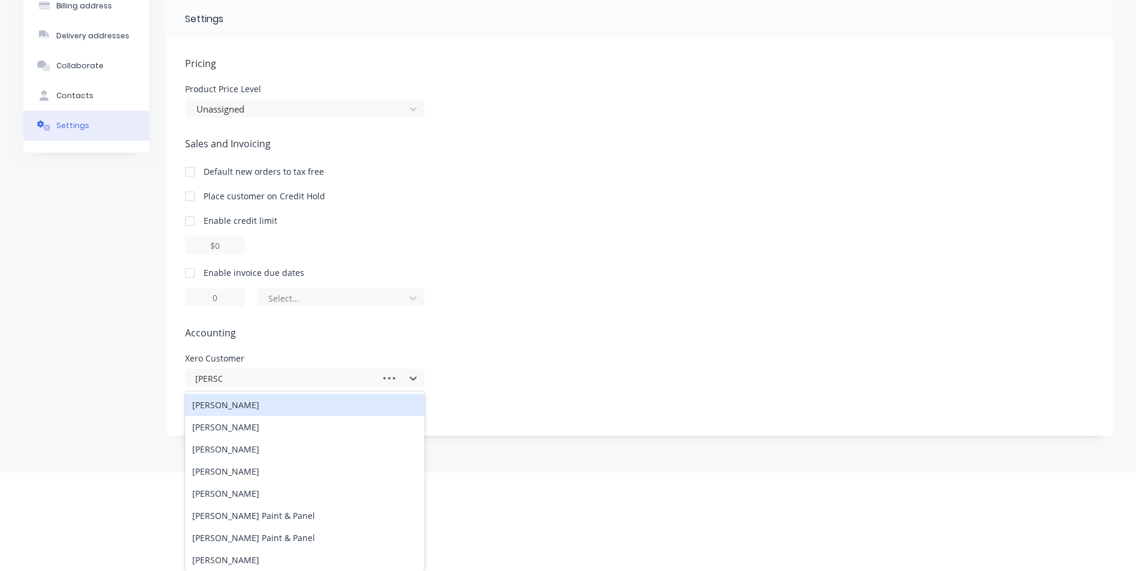
type input "[PERSON_NAME] ca"
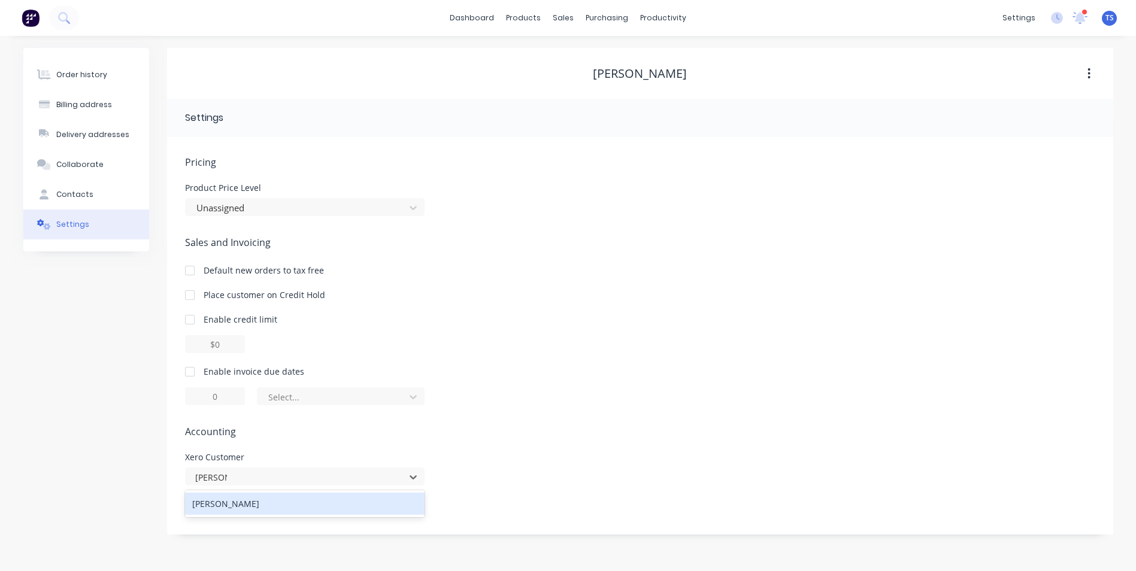
scroll to position [0, 0]
click at [256, 504] on div "[PERSON_NAME]" at bounding box center [309, 504] width 240 height 22
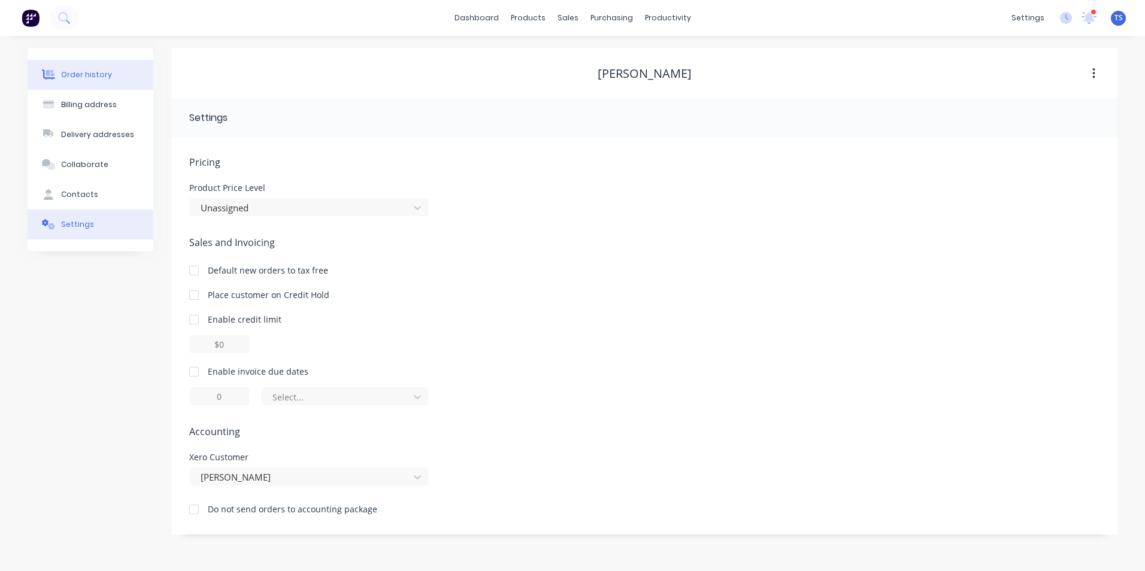
click at [96, 81] on button "Order history" at bounding box center [91, 75] width 126 height 30
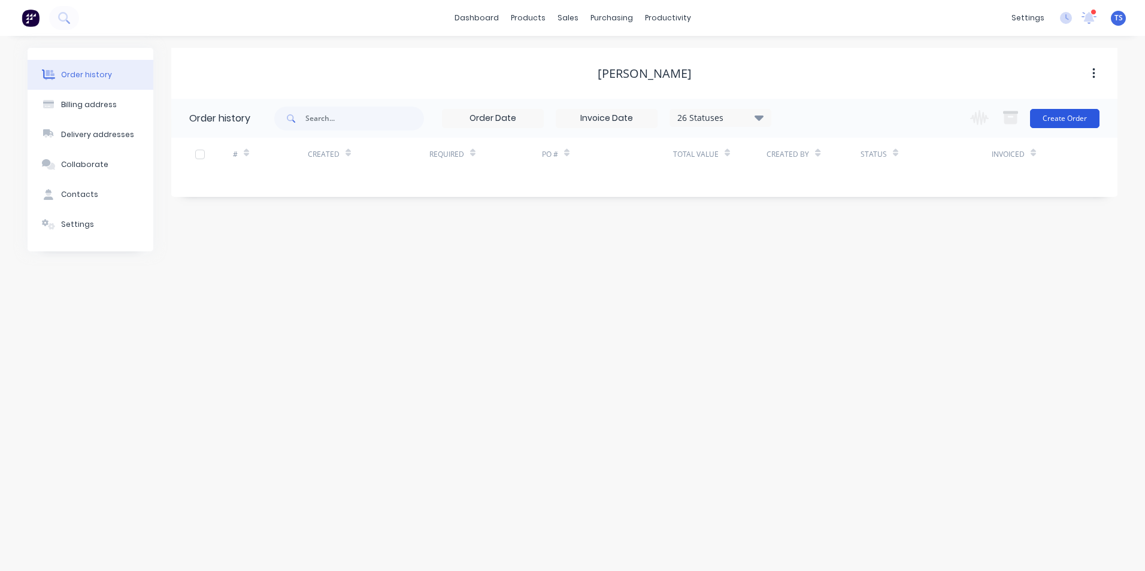
click at [1081, 119] on button "Create Order" at bounding box center [1064, 118] width 69 height 19
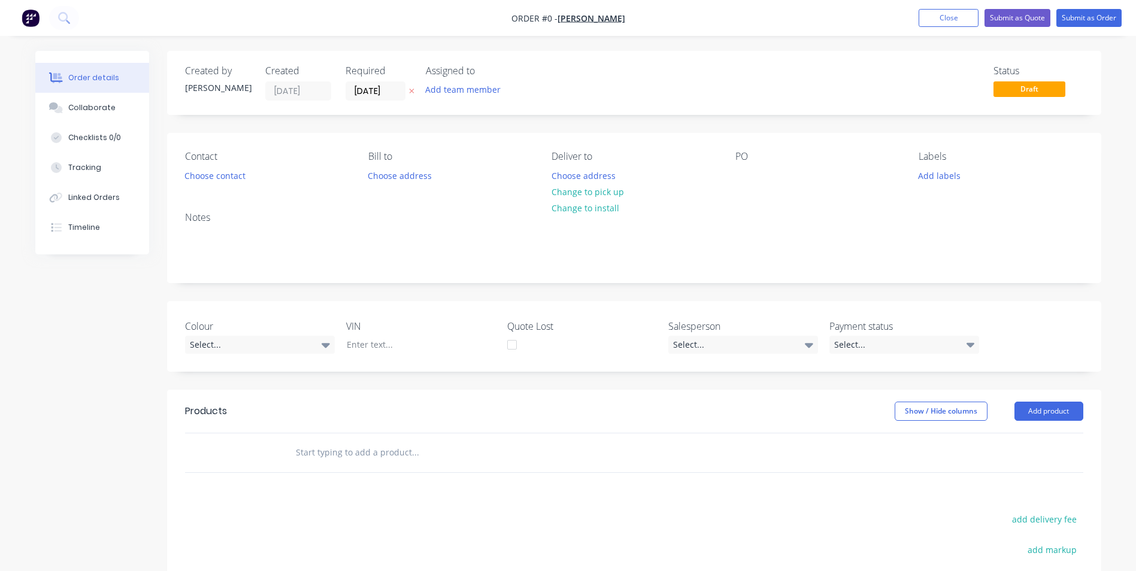
click at [321, 451] on input "text" at bounding box center [415, 453] width 240 height 24
click at [1066, 409] on button "Add product" at bounding box center [1049, 411] width 69 height 19
click at [1028, 445] on div "Product catalogue" at bounding box center [1027, 441] width 92 height 17
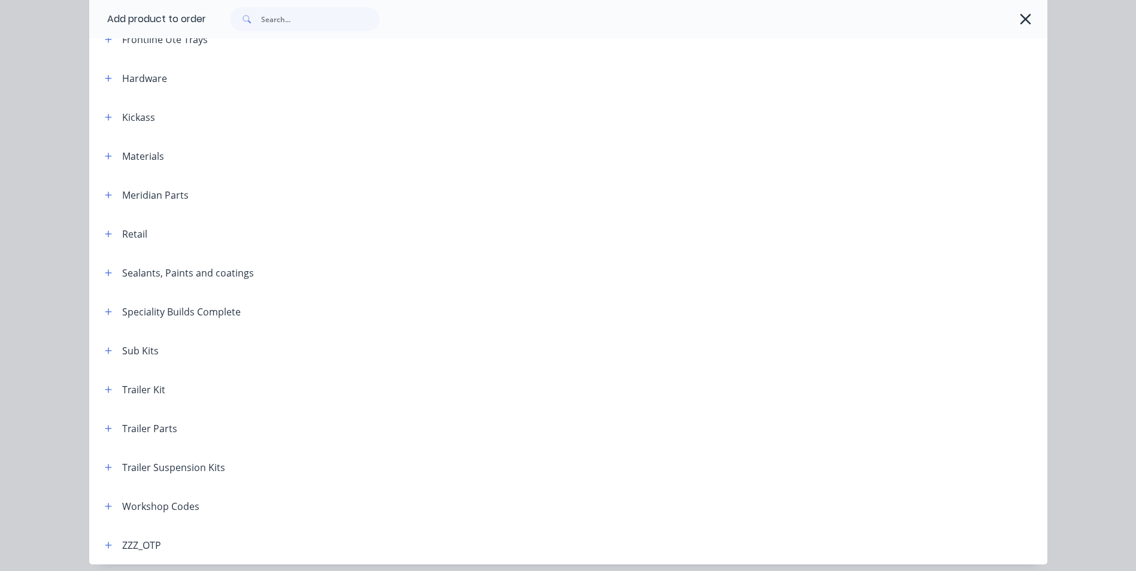
scroll to position [391, 0]
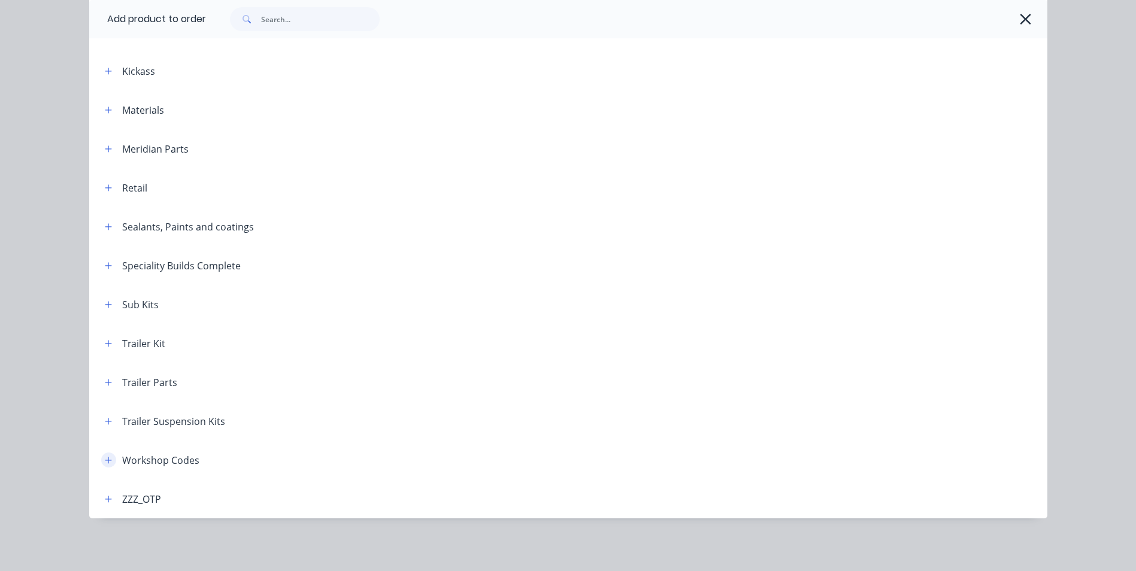
click at [105, 459] on icon "button" at bounding box center [108, 460] width 7 height 7
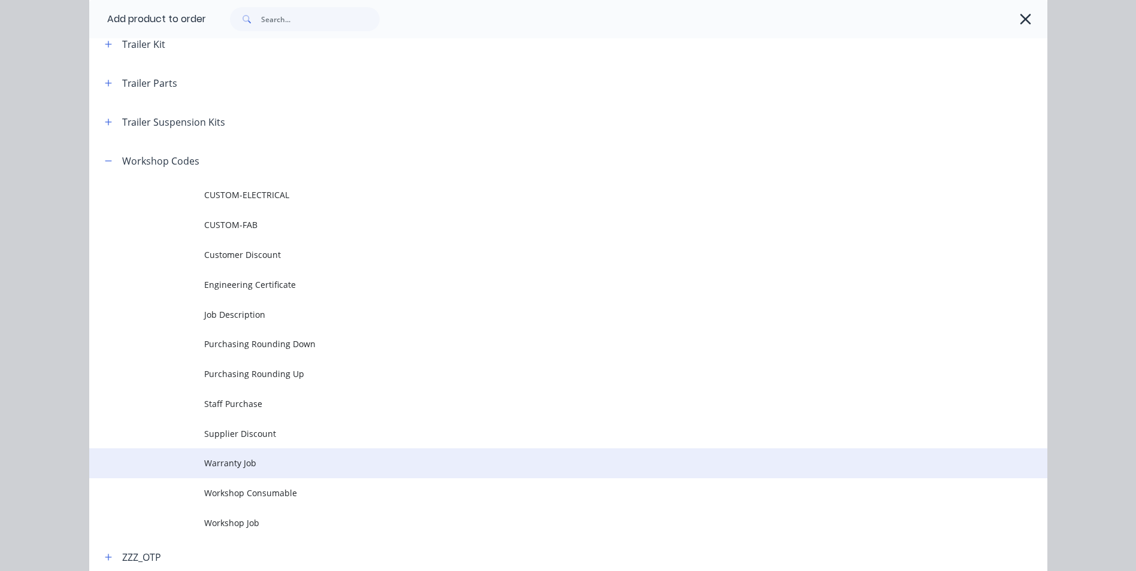
scroll to position [749, 0]
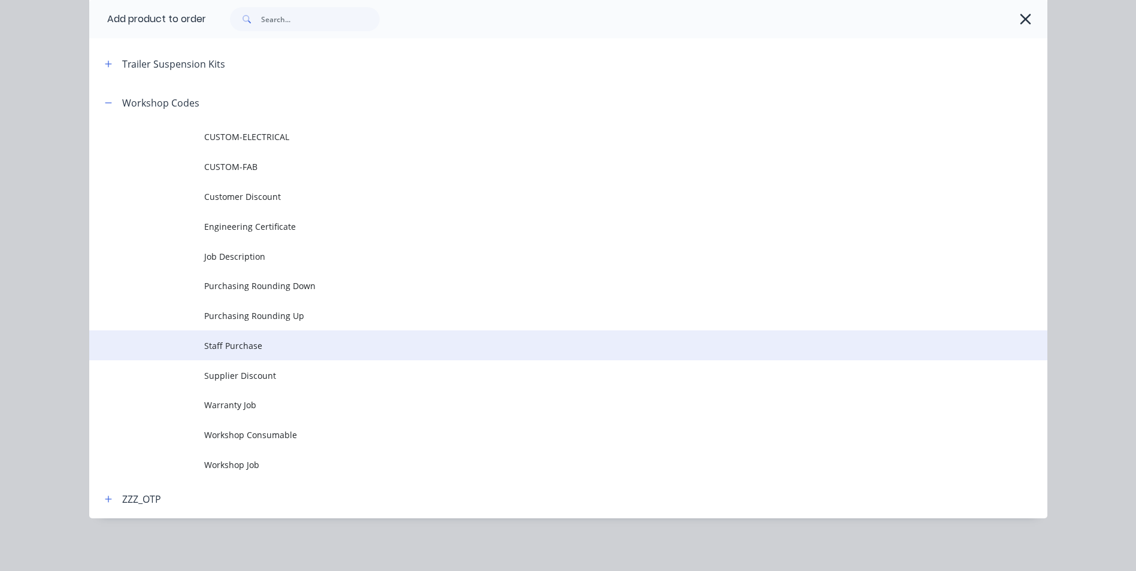
click at [263, 348] on span "Staff Purchase" at bounding box center [541, 346] width 674 height 13
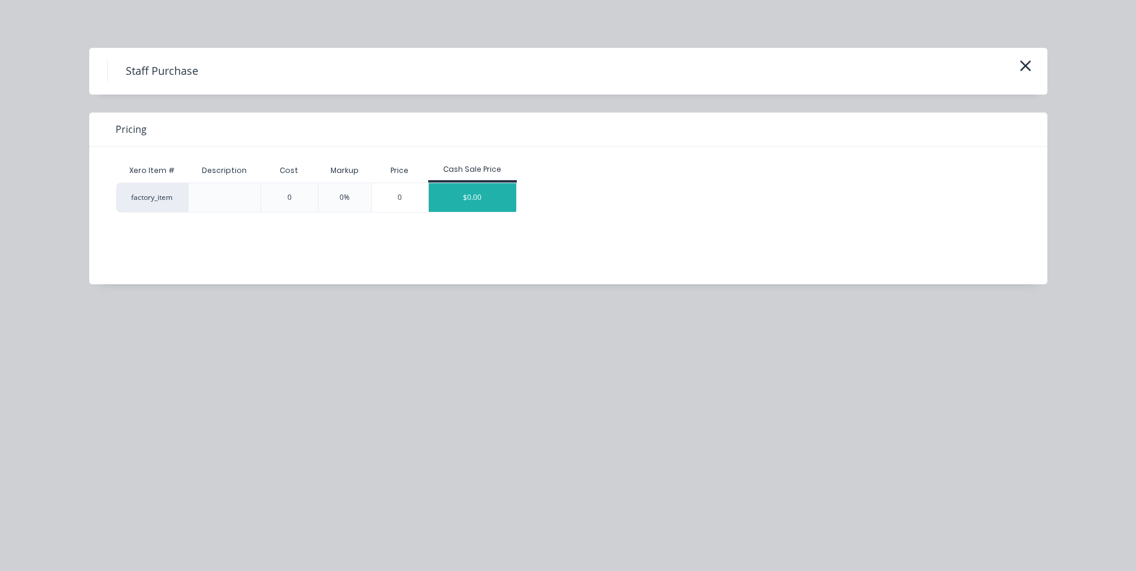
click at [503, 198] on div "$0.00" at bounding box center [472, 197] width 87 height 29
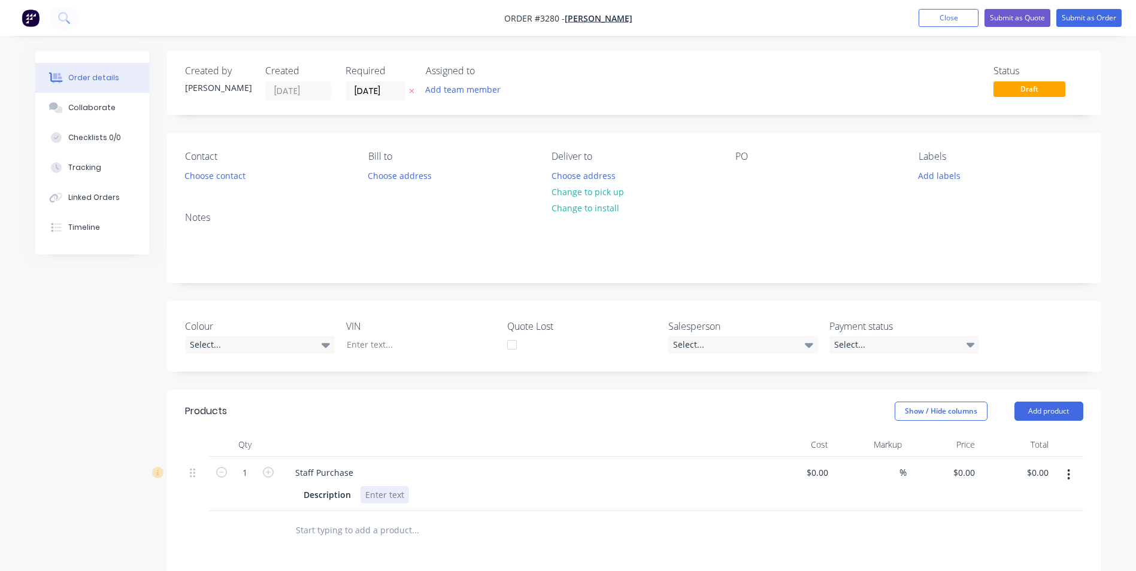
click at [362, 497] on div at bounding box center [385, 494] width 49 height 17
type input "$0.00"
click at [270, 470] on icon "button" at bounding box center [268, 472] width 11 height 11
type input "2"
type input "$34.05"
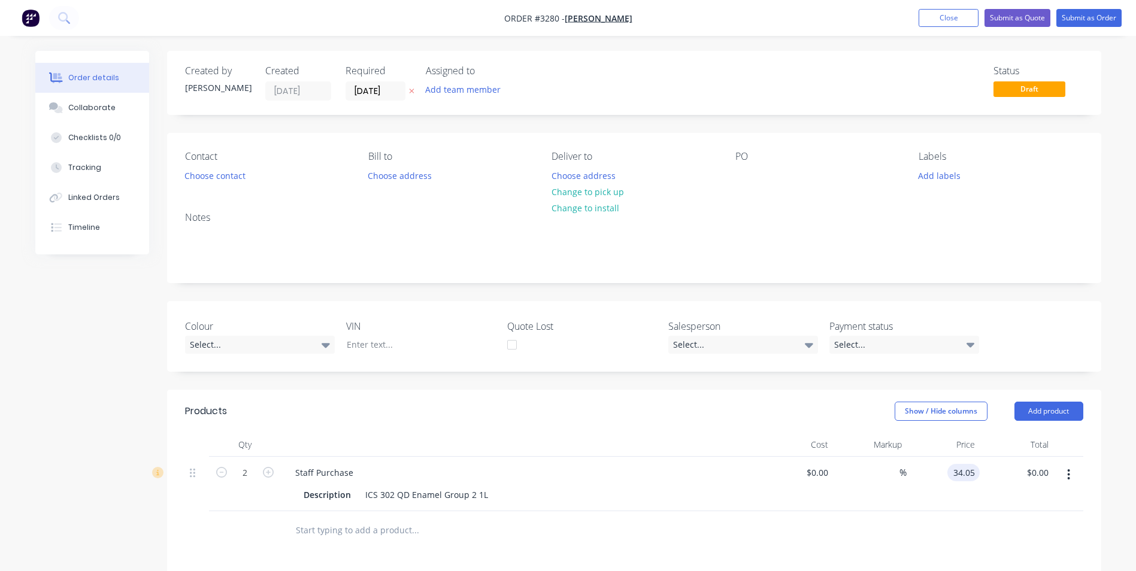
type input "$68.10"
click at [1054, 477] on div at bounding box center [1069, 484] width 30 height 55
click at [328, 534] on input "text" at bounding box center [415, 531] width 240 height 24
click at [1057, 411] on button "Add product" at bounding box center [1049, 411] width 69 height 19
click at [1020, 445] on div "Product catalogue" at bounding box center [1027, 441] width 92 height 17
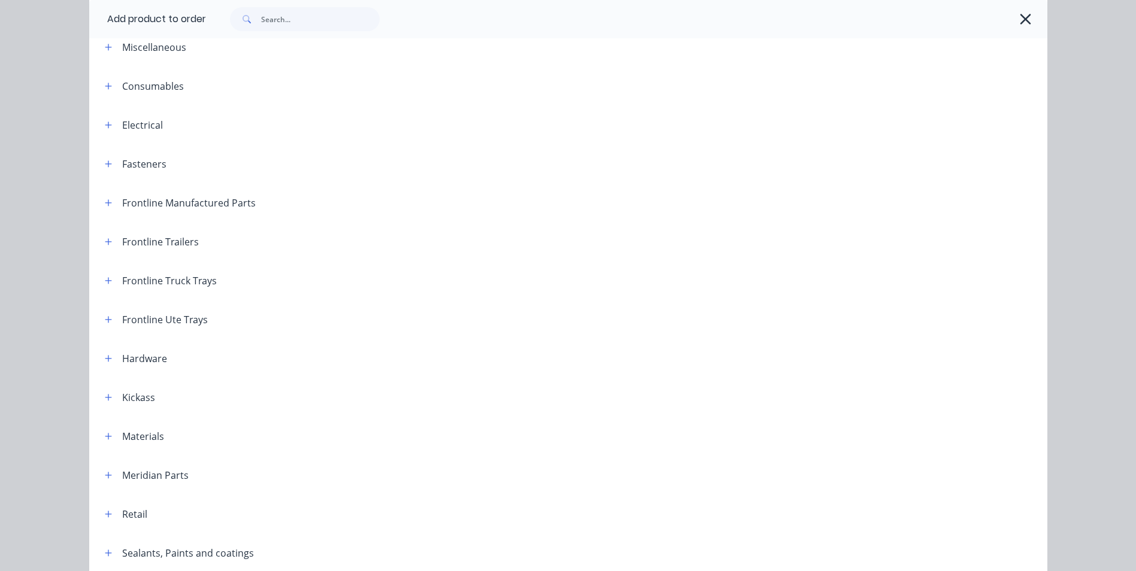
scroll to position [391, 0]
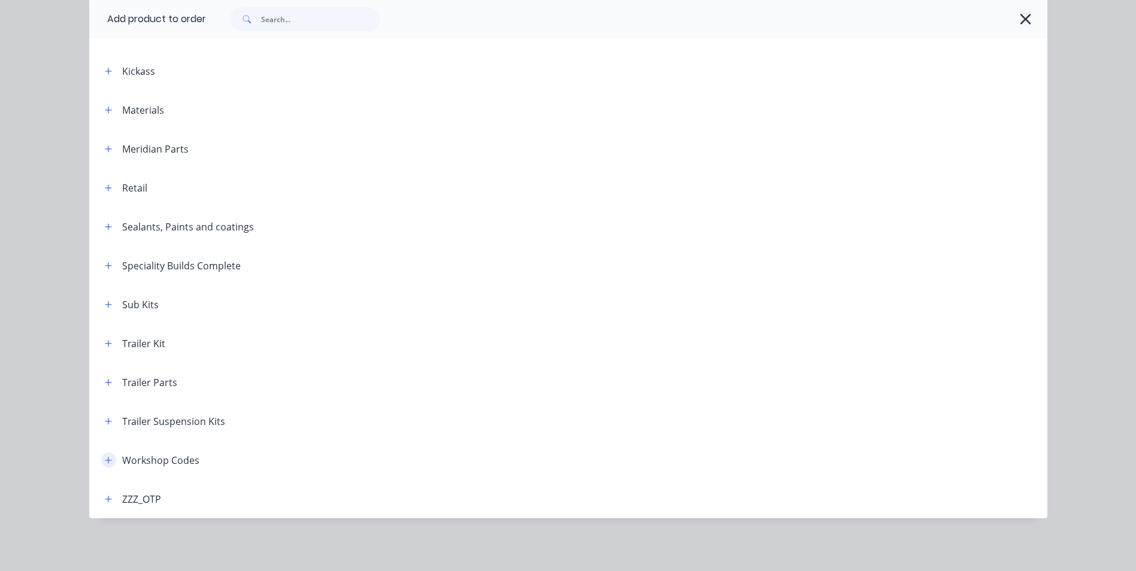
click at [105, 462] on icon "button" at bounding box center [108, 460] width 7 height 8
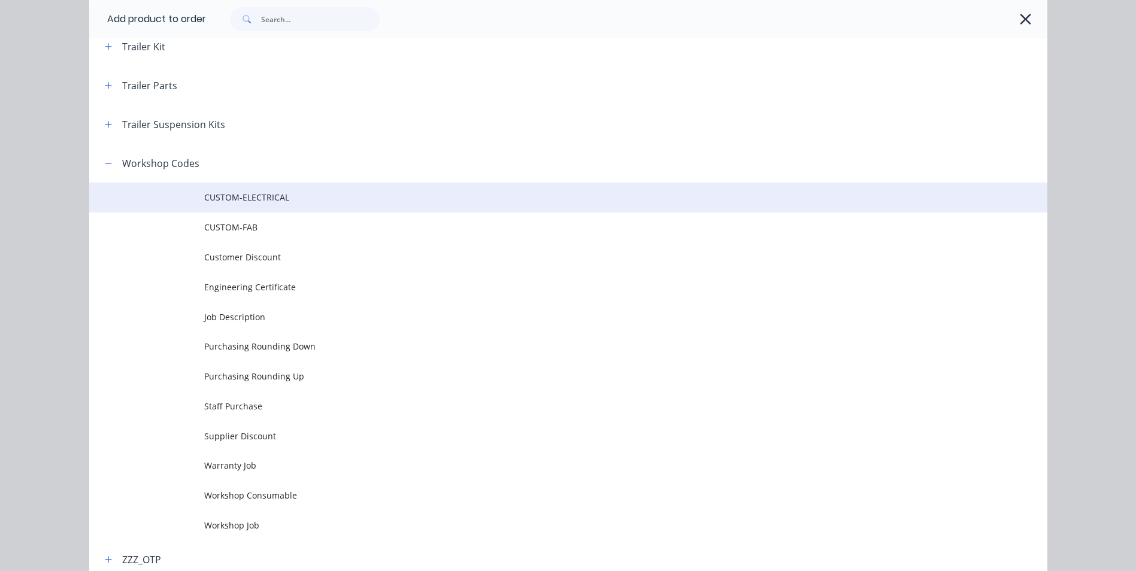
scroll to position [691, 0]
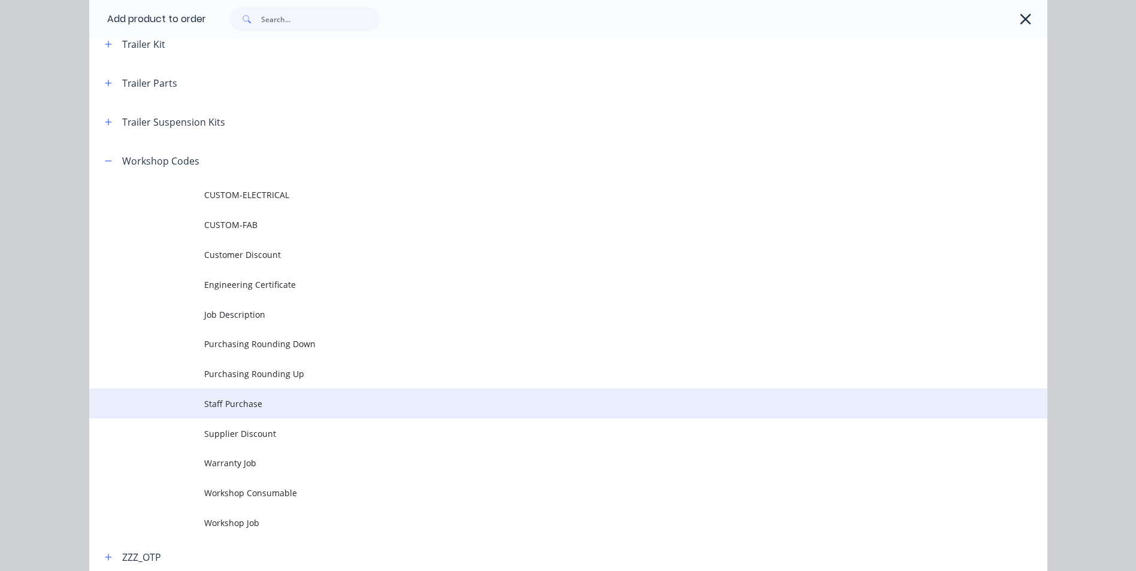
click at [240, 404] on span "Staff Purchase" at bounding box center [541, 404] width 674 height 13
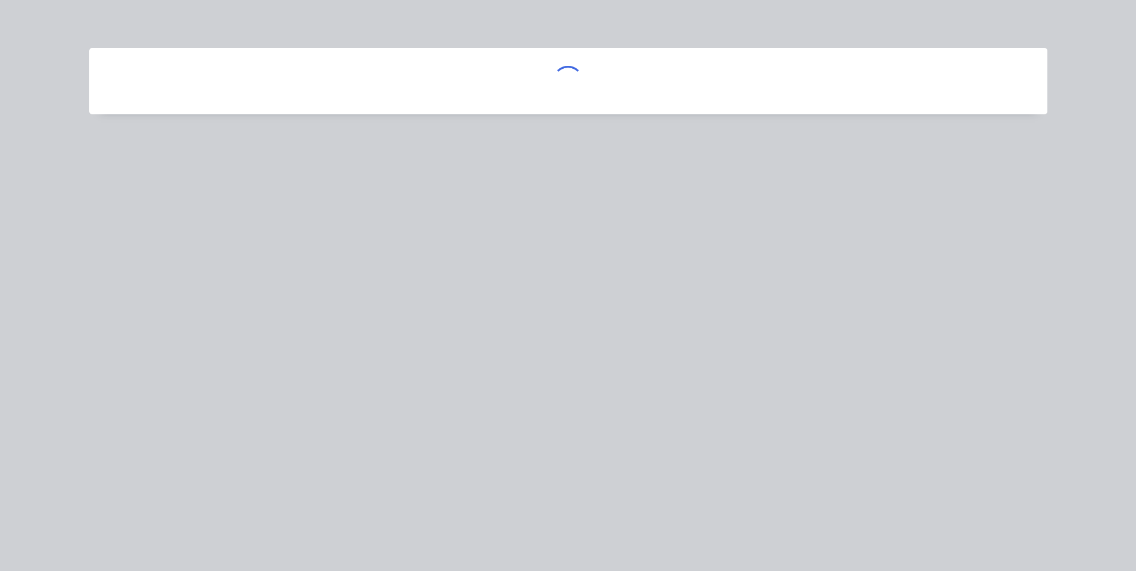
scroll to position [0, 0]
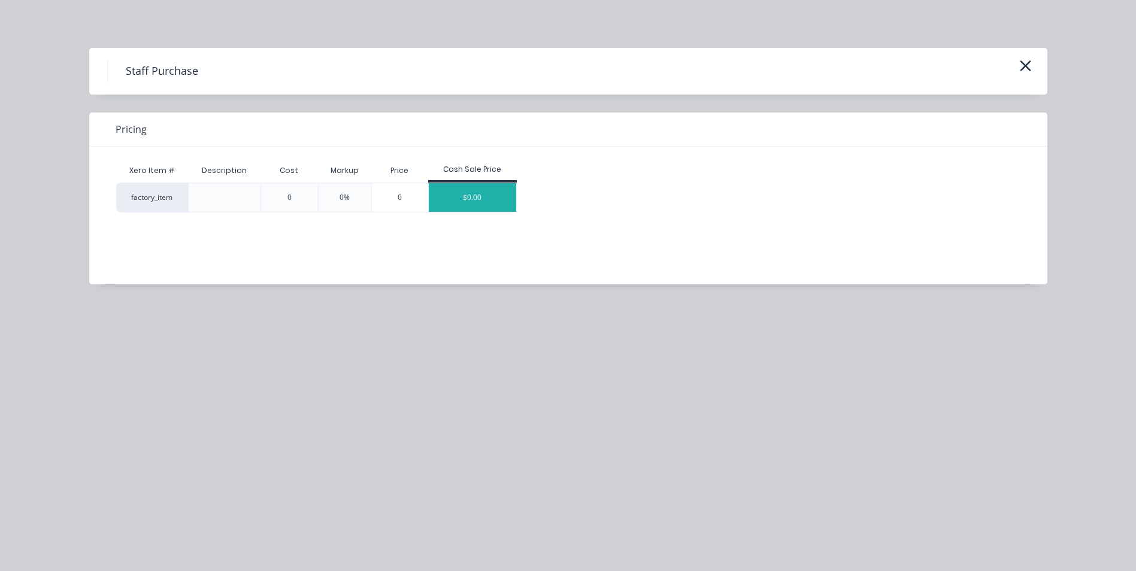
click at [505, 198] on div "$0.00" at bounding box center [472, 197] width 87 height 29
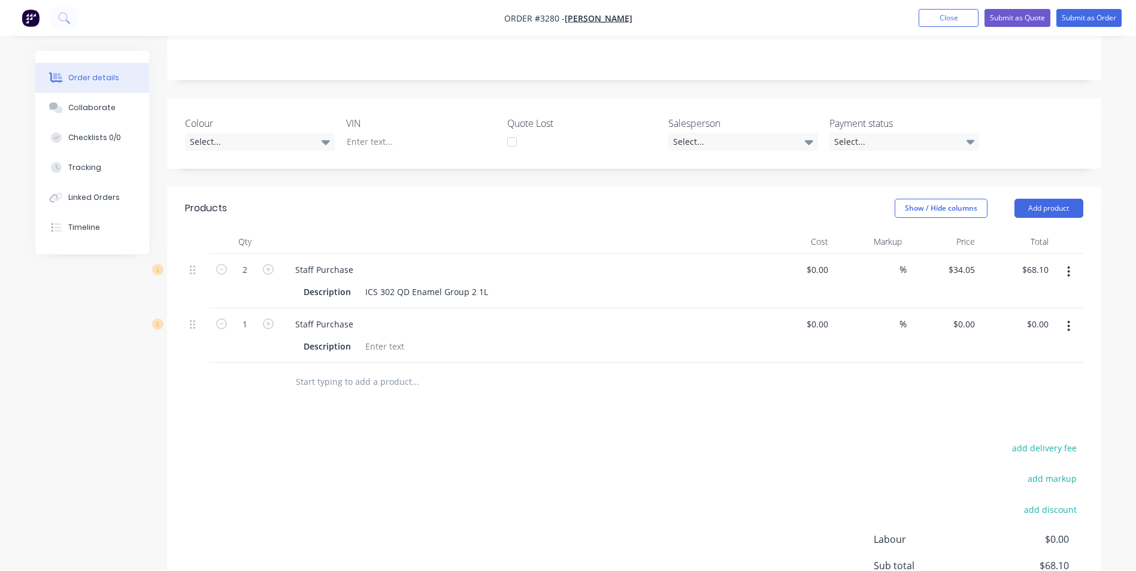
scroll to position [240, 0]
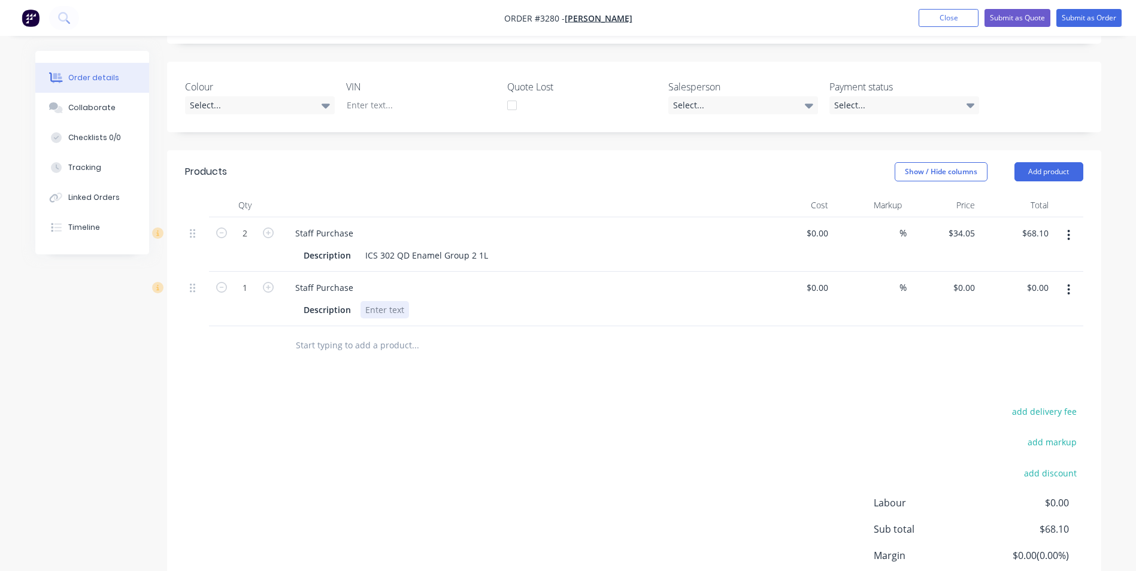
click at [364, 313] on div at bounding box center [385, 309] width 49 height 17
click at [975, 288] on input "0" at bounding box center [966, 287] width 28 height 17
type input "$35.40"
click at [1020, 310] on div "$35.40 $0.00" at bounding box center [1017, 299] width 74 height 55
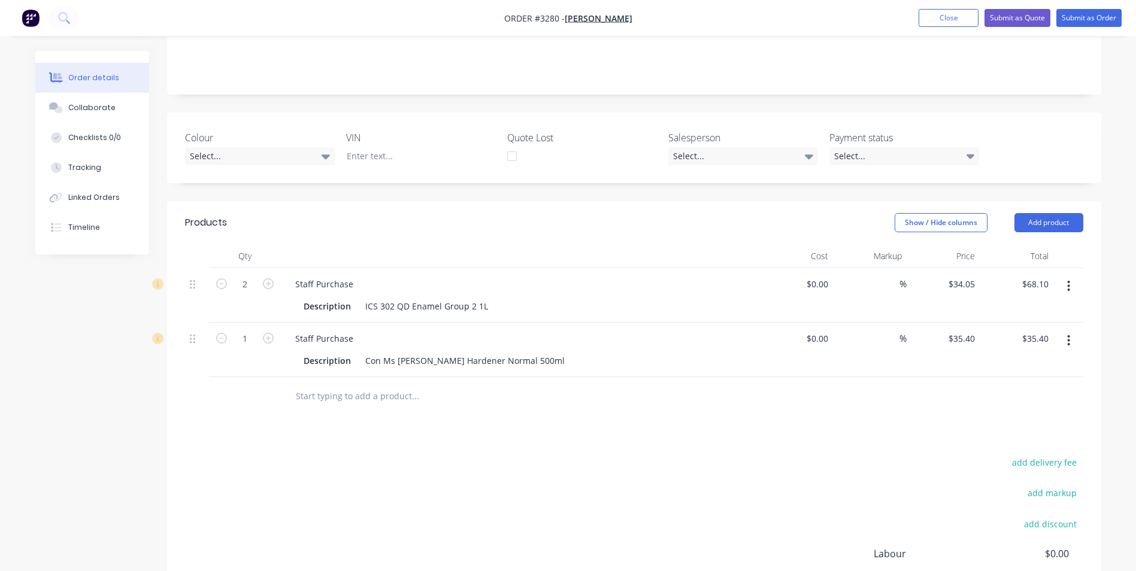
scroll to position [0, 0]
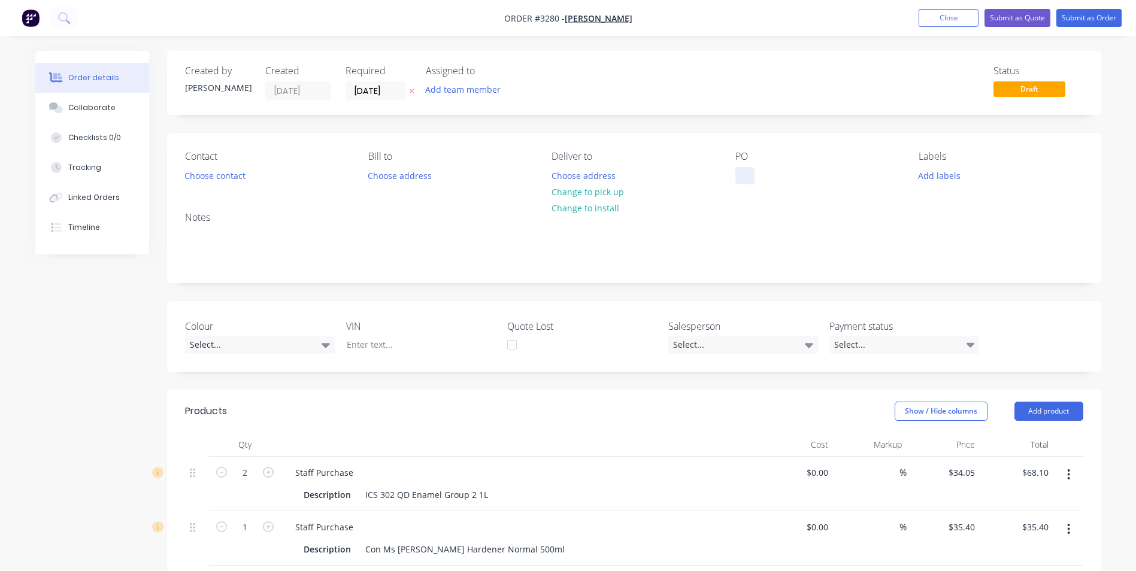
click at [740, 174] on div at bounding box center [745, 175] width 19 height 17
click at [1089, 20] on button "Submit as Order" at bounding box center [1089, 18] width 65 height 18
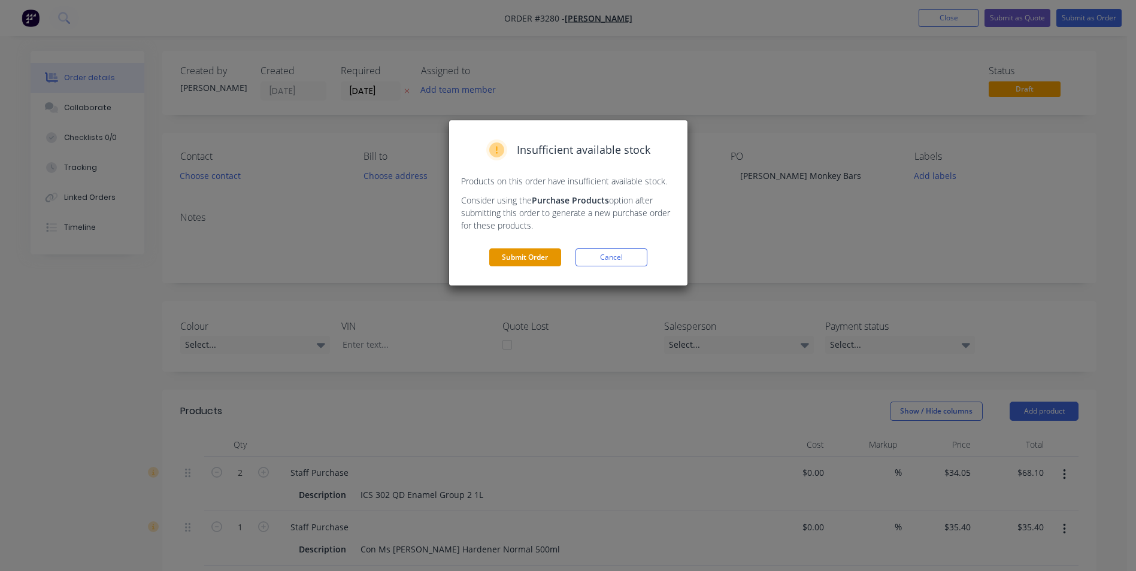
click at [511, 258] on button "Submit Order" at bounding box center [525, 258] width 72 height 18
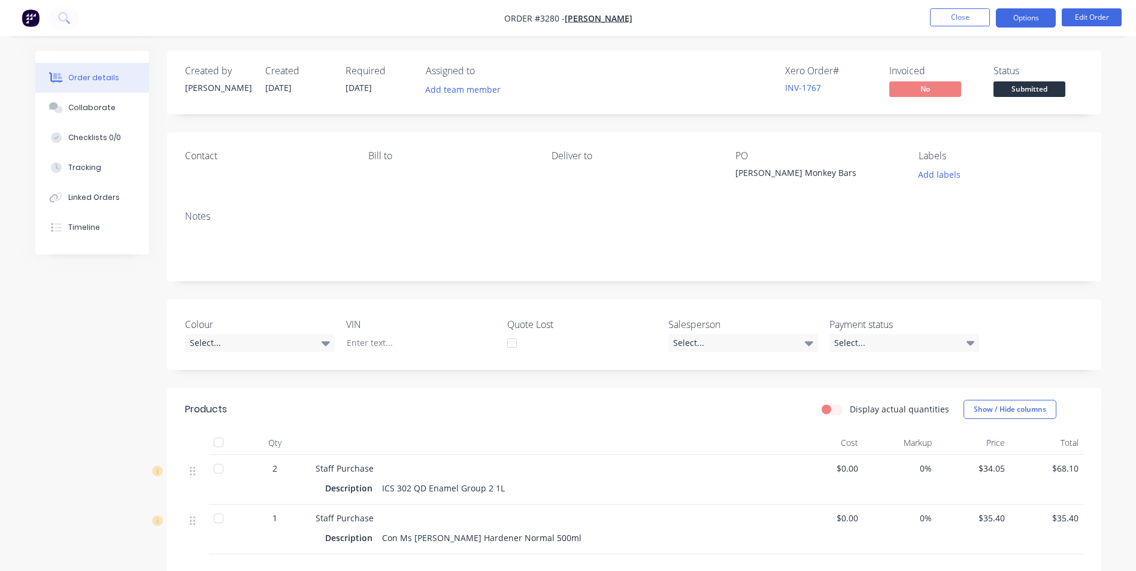
click at [1041, 20] on button "Options" at bounding box center [1026, 17] width 60 height 19
click at [1121, 70] on div "Order details Collaborate Checklists 0/0 Tracking Linked Orders Timeline Order …" at bounding box center [568, 384] width 1136 height 768
click at [1031, 87] on span "Submitted" at bounding box center [1030, 88] width 72 height 15
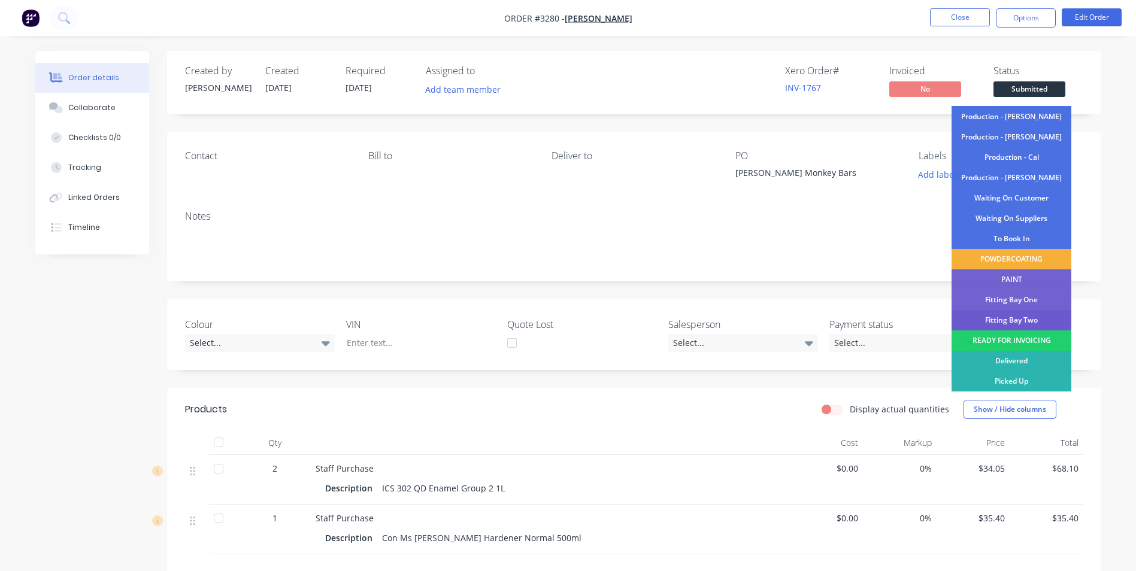
scroll to position [60, 0]
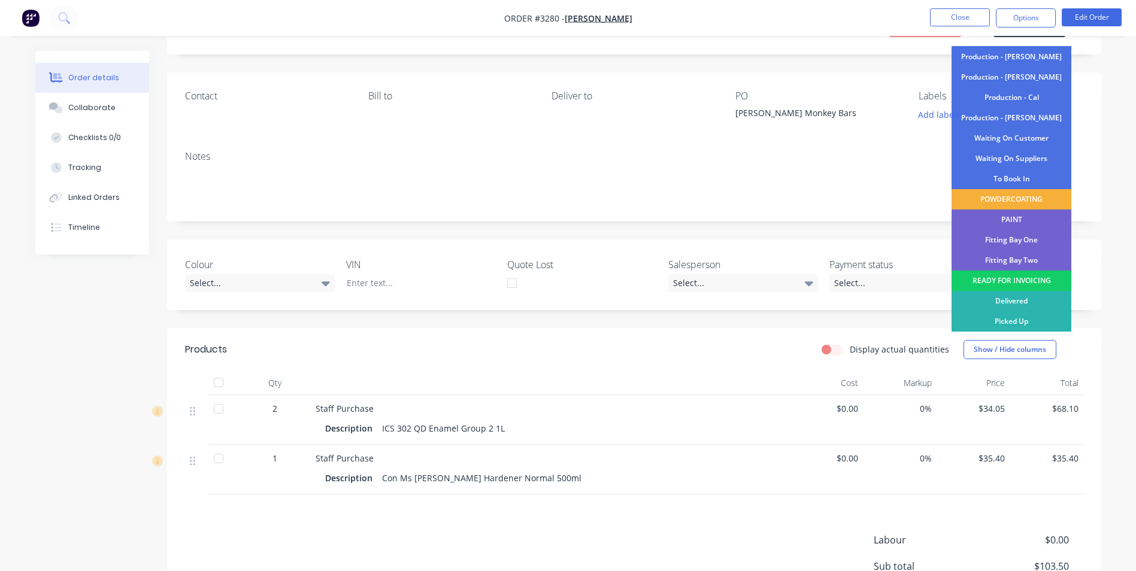
click at [1003, 278] on div "READY FOR INVOICING" at bounding box center [1012, 281] width 120 height 20
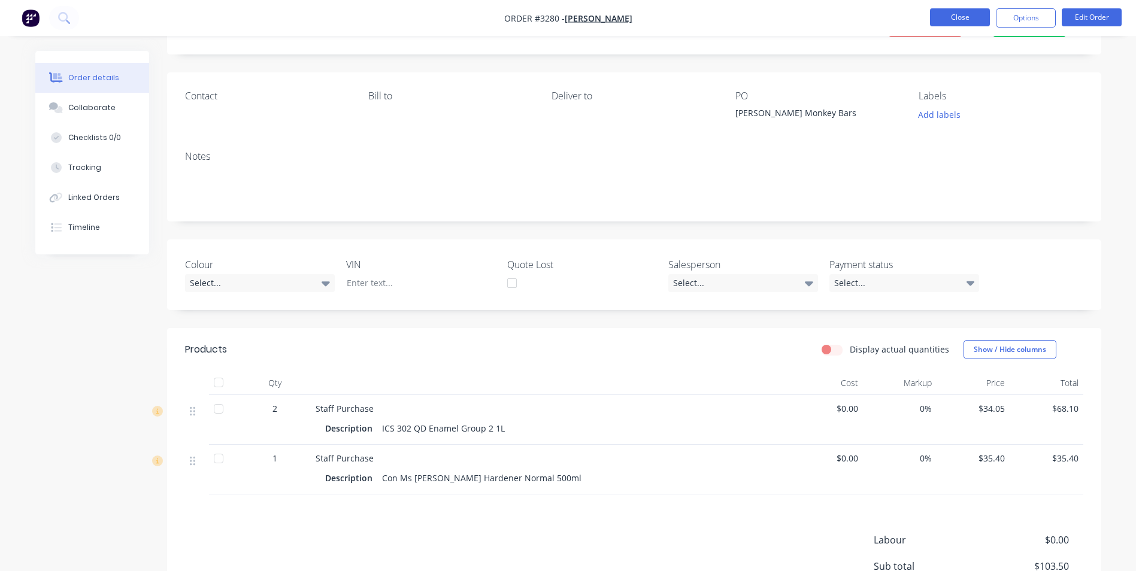
click at [967, 17] on button "Close" at bounding box center [960, 17] width 60 height 18
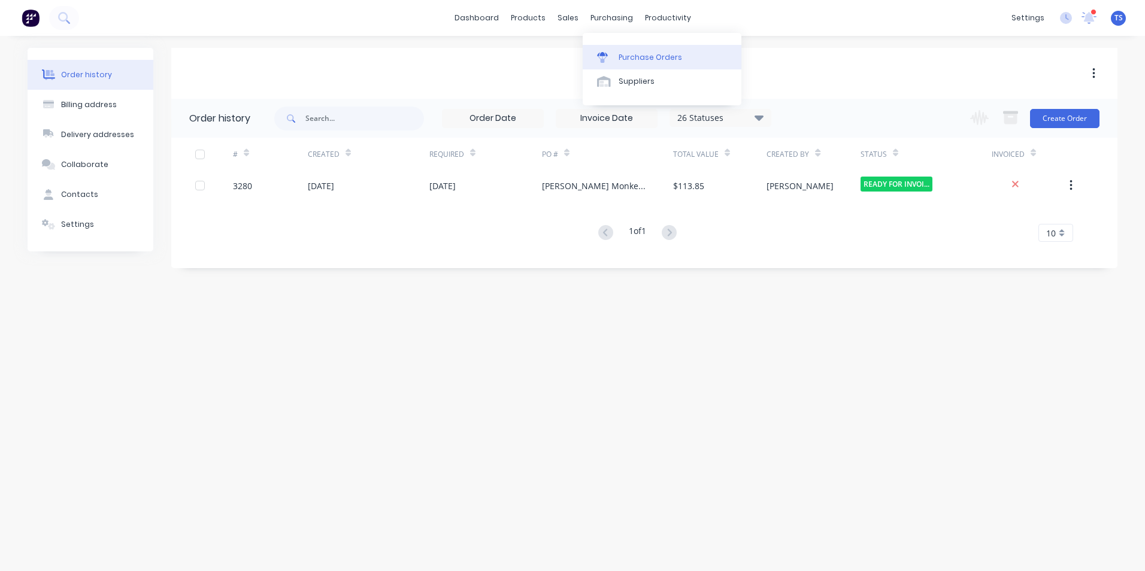
click at [623, 56] on div "Purchase Orders" at bounding box center [650, 57] width 63 height 11
